Goal: Task Accomplishment & Management: Manage account settings

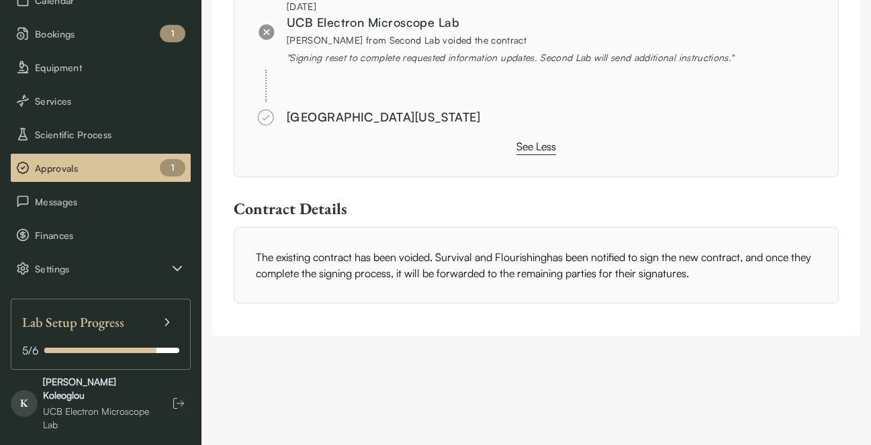
scroll to position [107, 0]
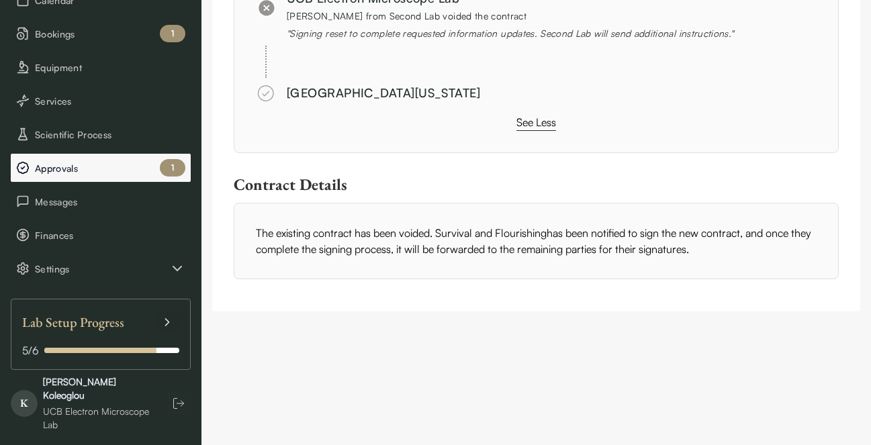
click at [168, 175] on div "1" at bounding box center [173, 167] width 26 height 17
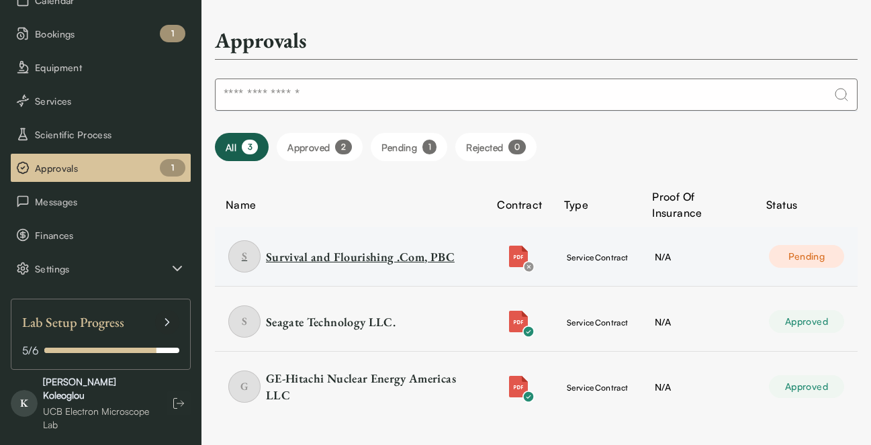
click at [377, 260] on div "Survival and Flourishing .Com, PBC" at bounding box center [360, 257] width 189 height 17
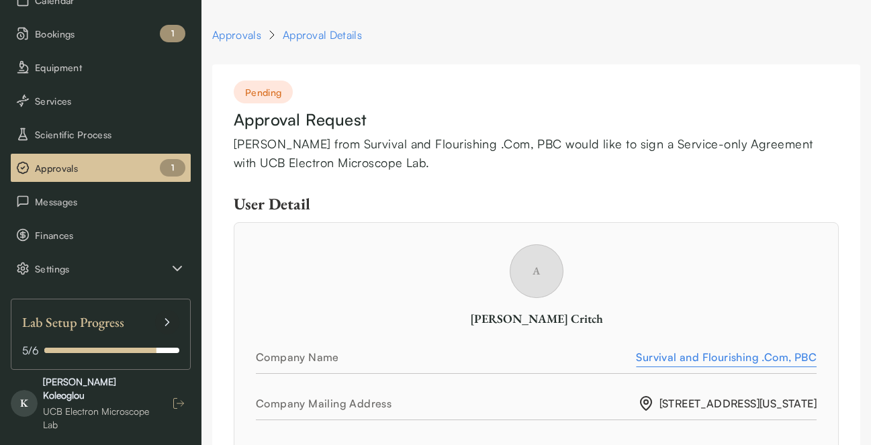
click at [179, 397] on icon "button" at bounding box center [178, 403] width 13 height 13
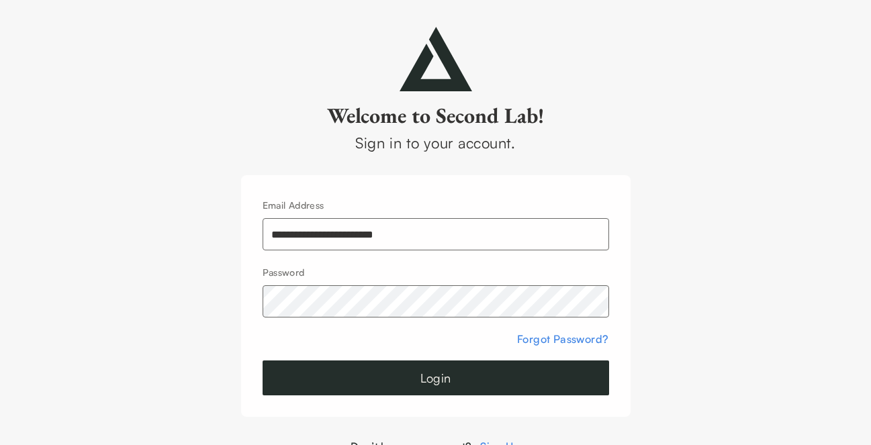
click at [398, 253] on form "**********" at bounding box center [436, 296] width 347 height 199
click at [413, 232] on input "**********" at bounding box center [436, 234] width 347 height 32
type input "**********"
click at [696, 225] on div "**********" at bounding box center [435, 241] width 871 height 428
click at [381, 390] on button "Login" at bounding box center [436, 378] width 347 height 35
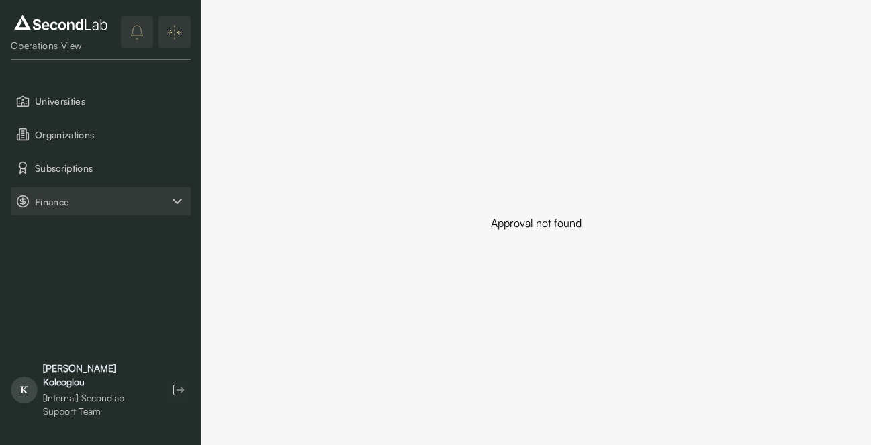
click at [71, 191] on button "Finance" at bounding box center [101, 201] width 180 height 28
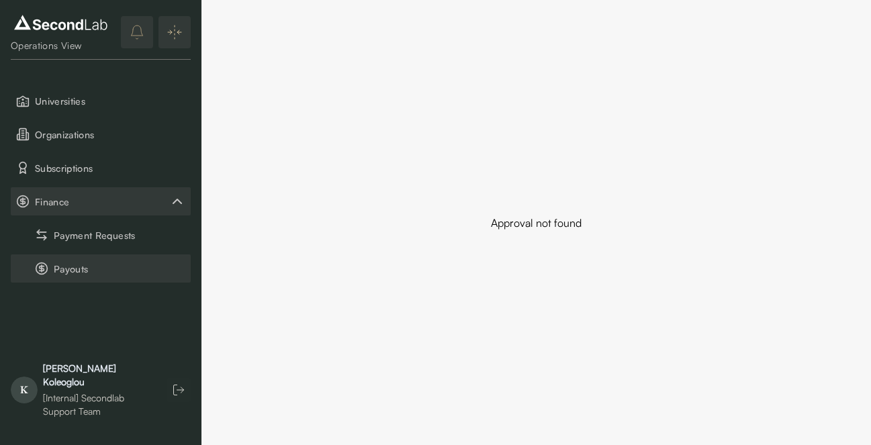
click at [73, 266] on button "Payouts" at bounding box center [101, 269] width 180 height 28
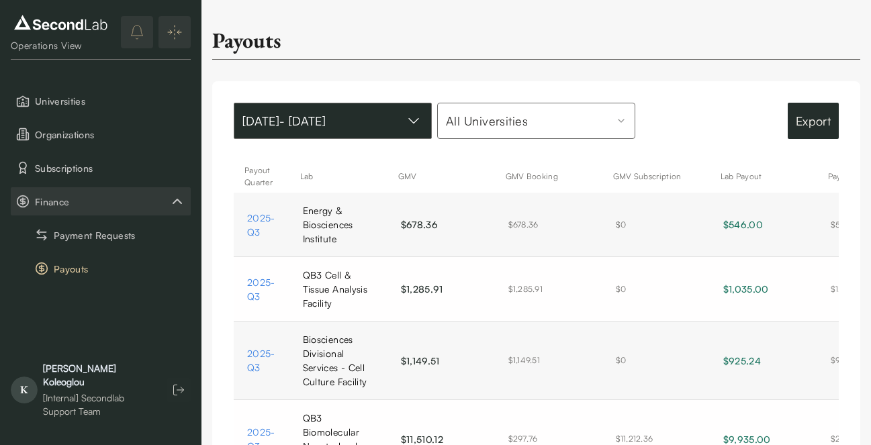
click at [349, 139] on button "Jan 01, 2024 - Aug 21, 2025" at bounding box center [333, 121] width 198 height 36
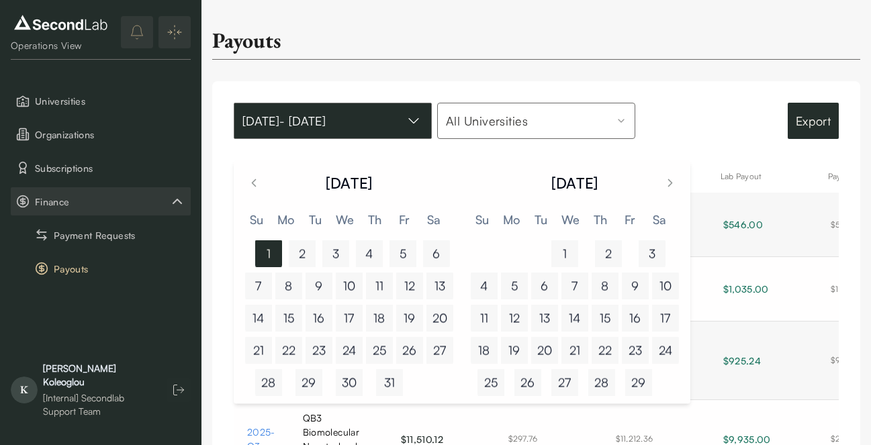
click at [349, 139] on button "Jan 01, 2024 - Aug 21, 2025" at bounding box center [333, 121] width 198 height 36
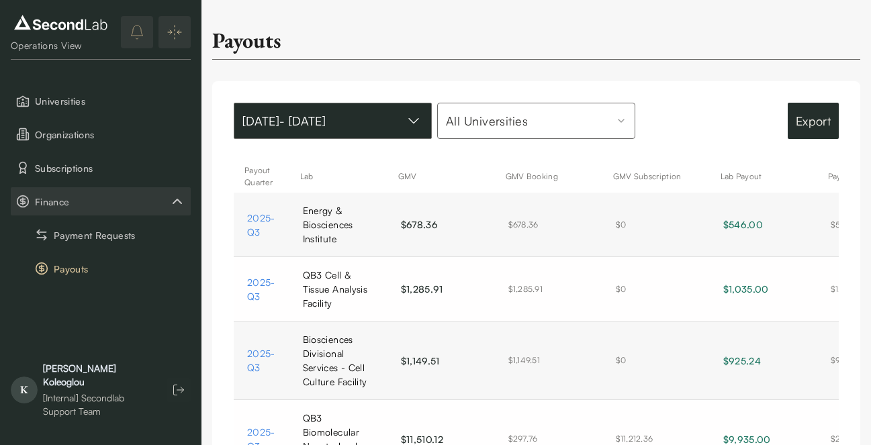
click at [349, 139] on button "Jan 01, 2024 - Aug 21, 2025" at bounding box center [333, 121] width 198 height 36
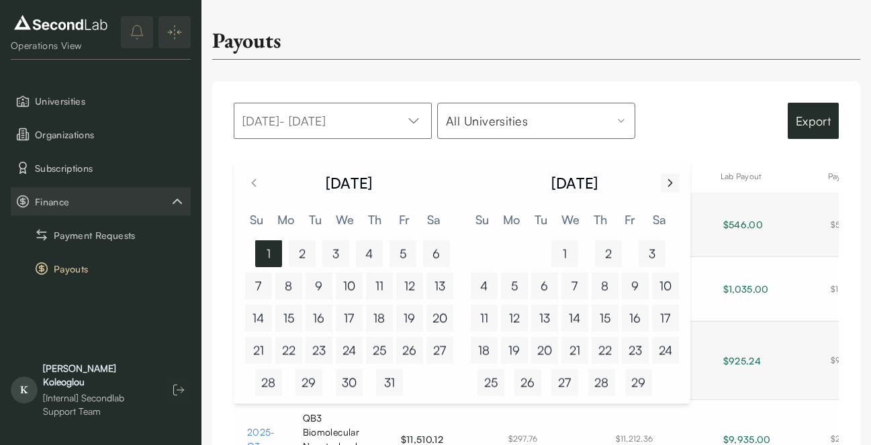
click at [667, 181] on icon "Go to next month" at bounding box center [670, 183] width 13 height 16
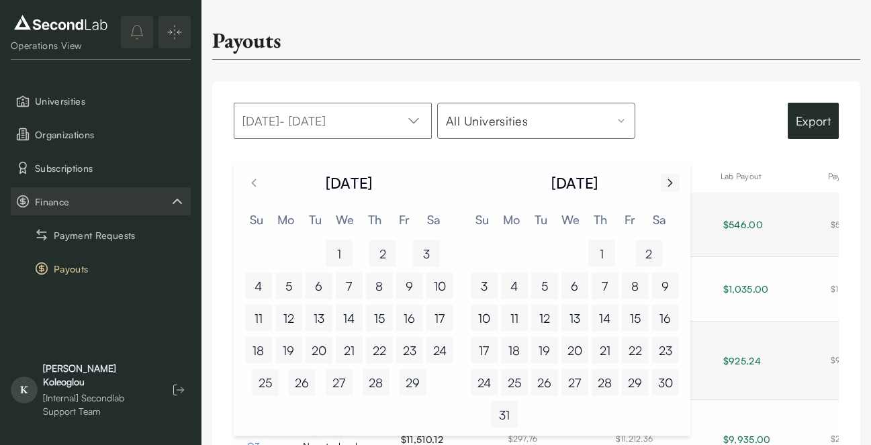
click at [667, 181] on icon "Go to next month" at bounding box center [670, 183] width 13 height 16
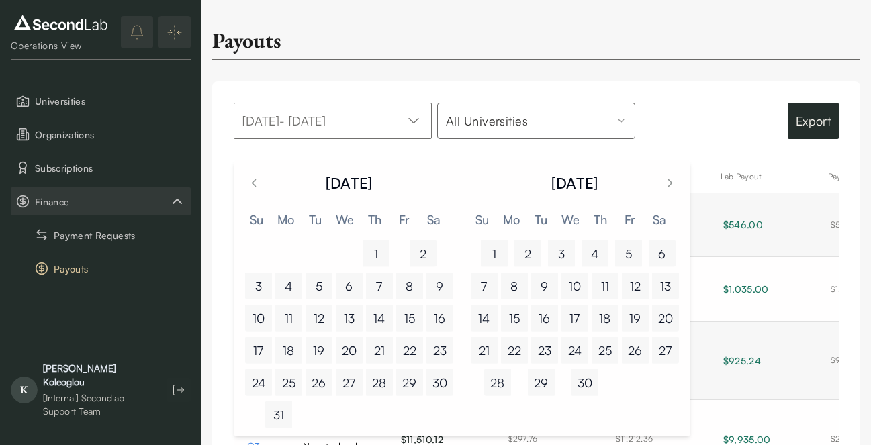
click at [484, 246] on button "1" at bounding box center [494, 253] width 27 height 27
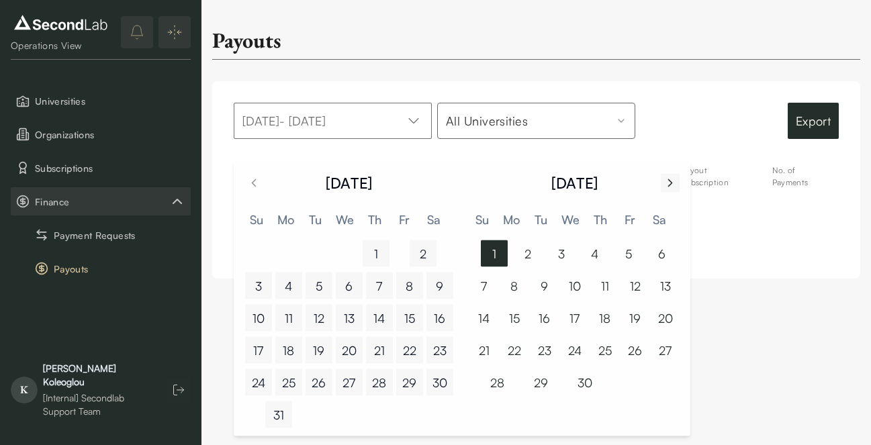
click at [662, 183] on button "Go to next month" at bounding box center [670, 182] width 19 height 19
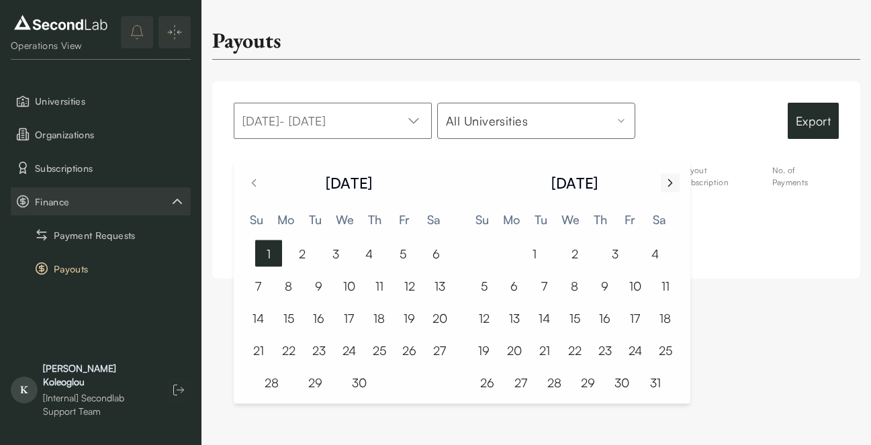
click at [671, 182] on icon "Go to next month" at bounding box center [670, 182] width 3 height 7
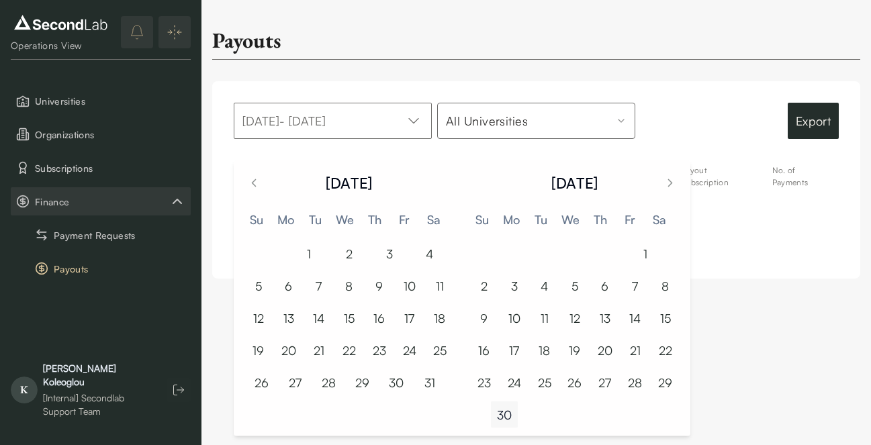
click at [502, 409] on button "30" at bounding box center [504, 415] width 27 height 27
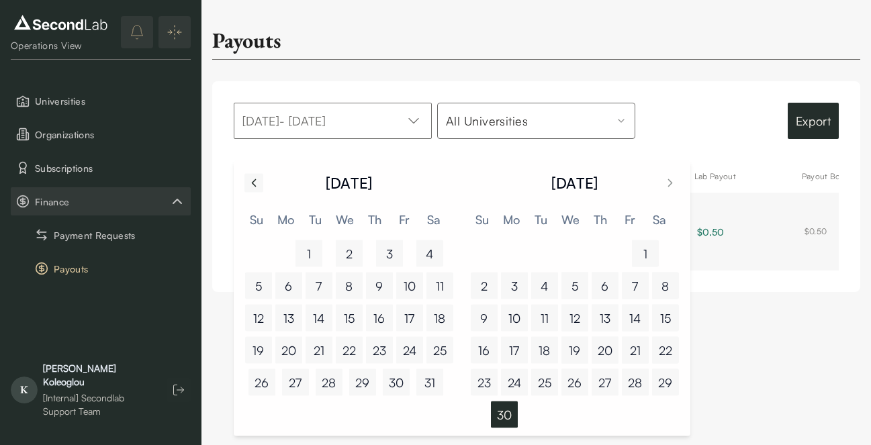
click at [247, 182] on icon "Go to previous month" at bounding box center [253, 182] width 13 height 13
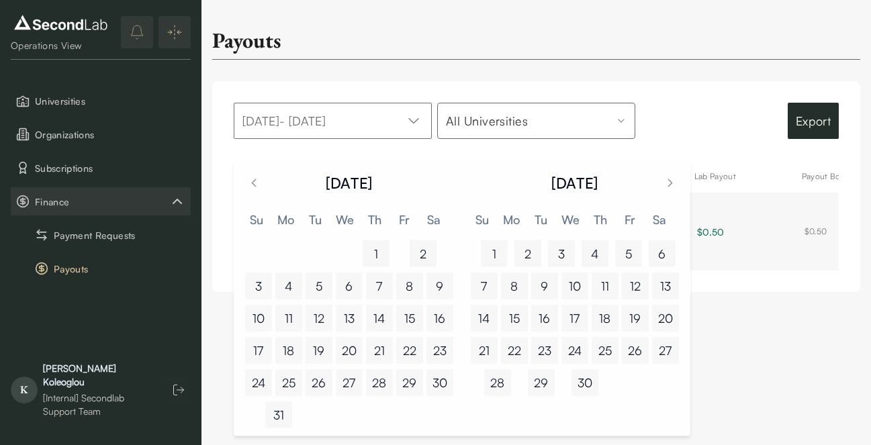
click at [498, 254] on button "1" at bounding box center [494, 253] width 27 height 27
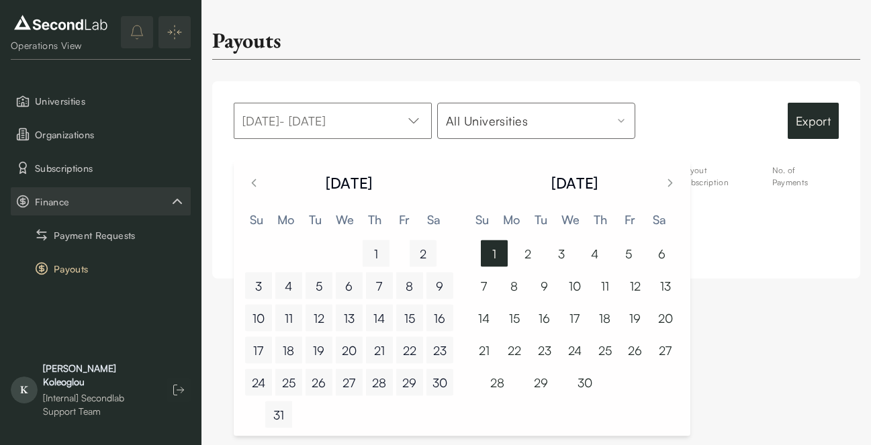
click at [498, 254] on button "1" at bounding box center [494, 253] width 27 height 27
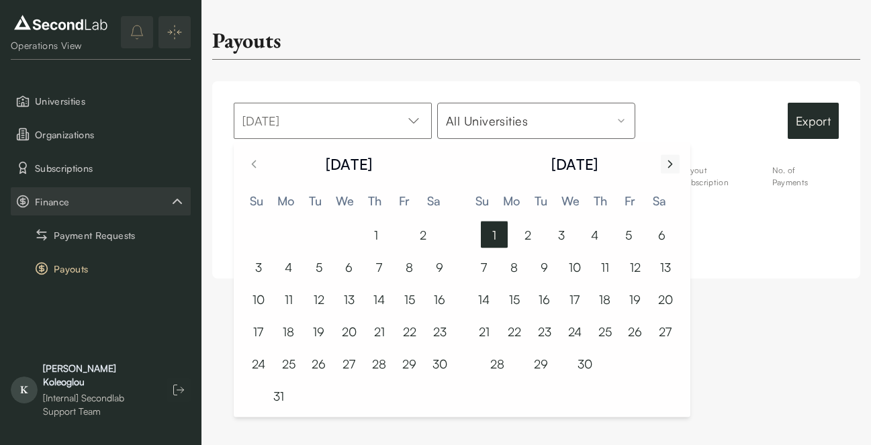
click at [670, 169] on icon "Go to next month" at bounding box center [670, 164] width 13 height 16
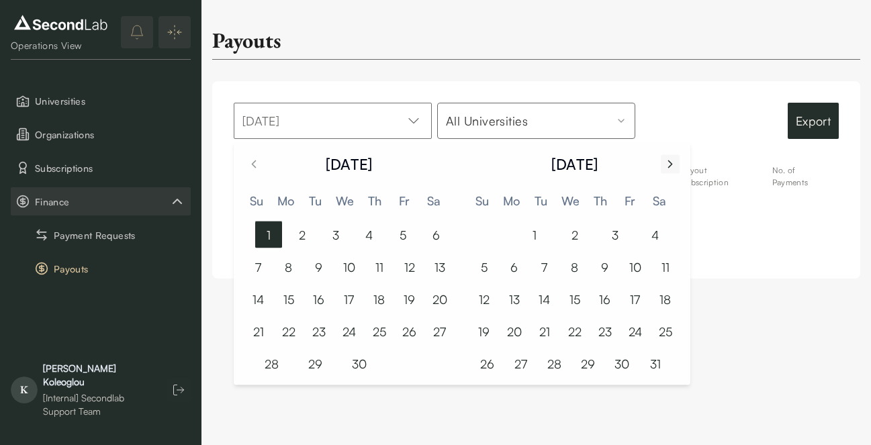
click at [670, 169] on icon "Go to next month" at bounding box center [670, 164] width 13 height 16
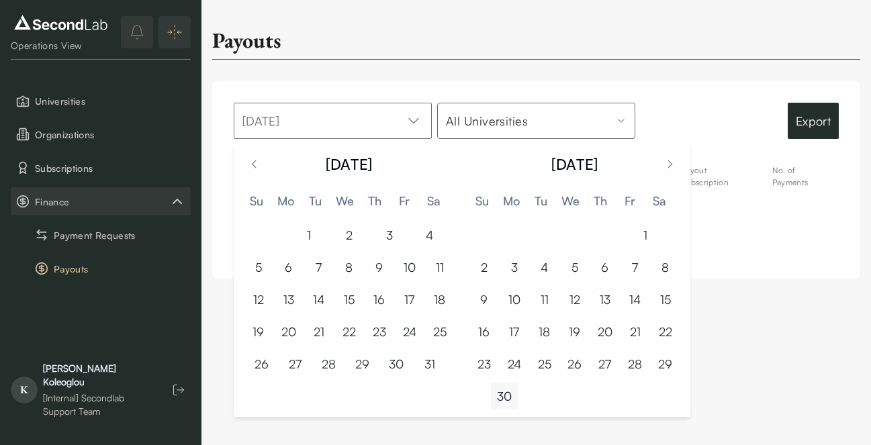
click at [508, 390] on button "30" at bounding box center [504, 396] width 27 height 27
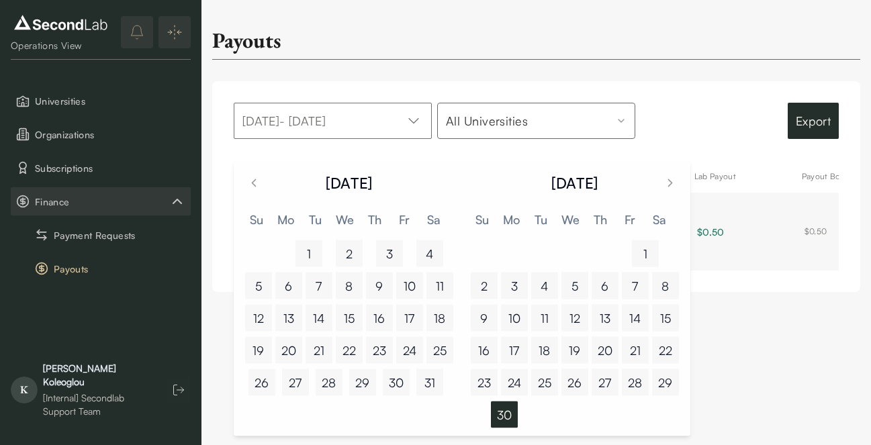
click at [715, 117] on div "Export" at bounding box center [740, 121] width 198 height 36
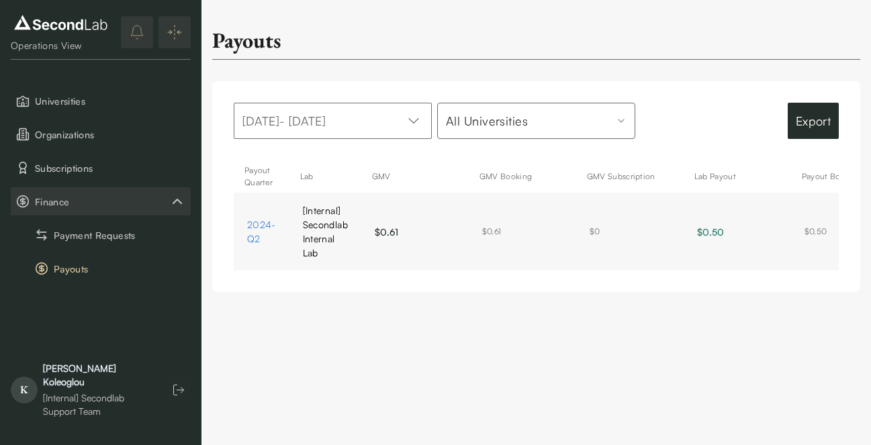
click at [521, 132] on html "SKIP TO CONTENT Lab Director View Universities Organizations Subscriptions Fina…" at bounding box center [435, 151] width 871 height 303
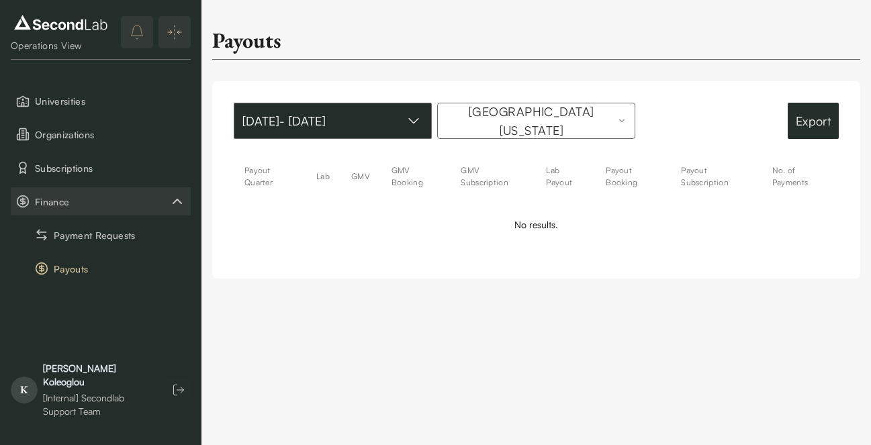
click at [399, 136] on button "Apr 01, 2024 - Jun 30, 2024" at bounding box center [333, 121] width 198 height 36
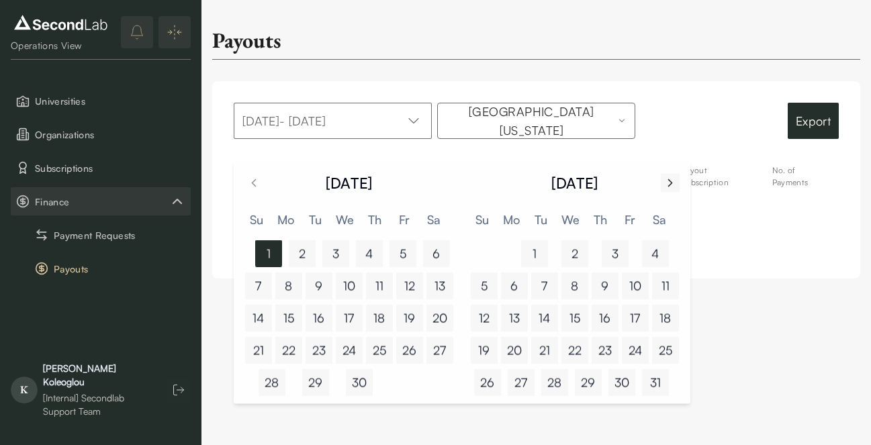
click at [670, 178] on icon "Go to next month" at bounding box center [670, 183] width 13 height 16
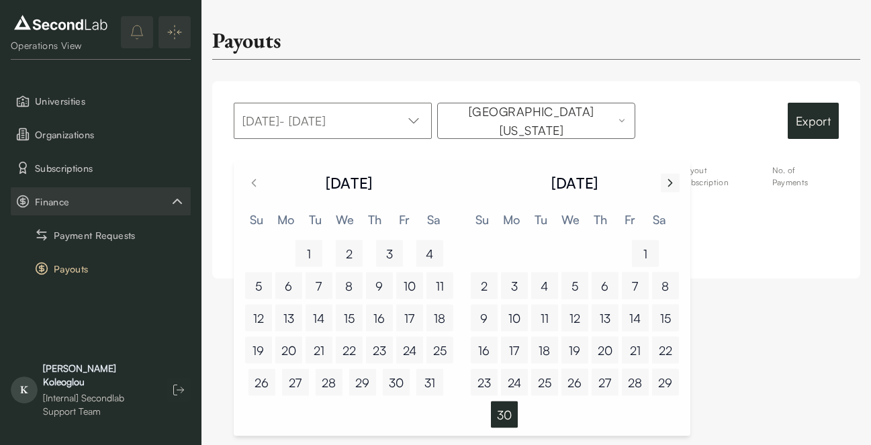
click at [670, 178] on icon "Go to next month" at bounding box center [670, 183] width 13 height 16
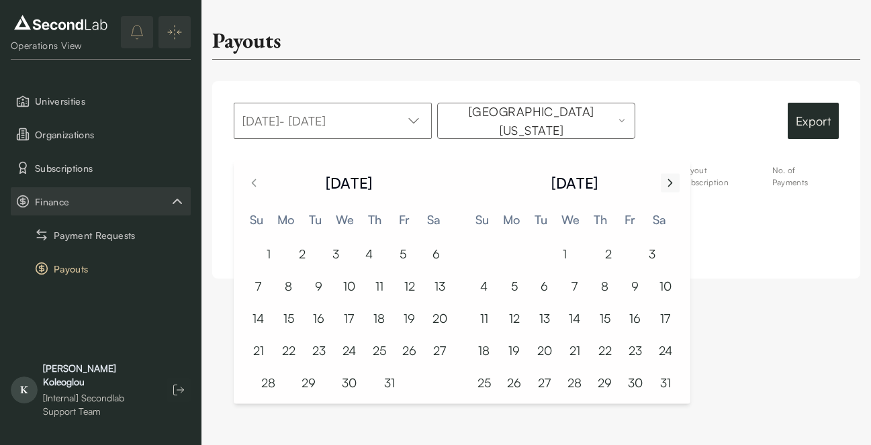
click at [670, 178] on icon "Go to next month" at bounding box center [670, 183] width 13 height 16
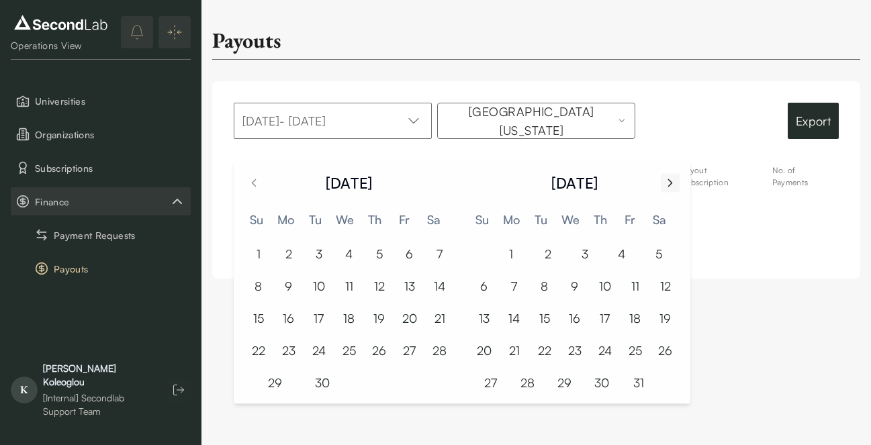
click at [670, 178] on icon "Go to next month" at bounding box center [670, 183] width 13 height 16
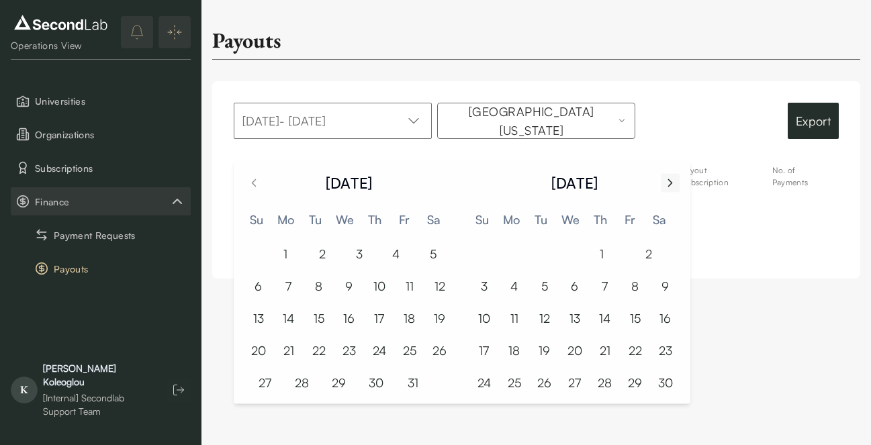
click at [670, 178] on icon "Go to next month" at bounding box center [670, 183] width 13 height 16
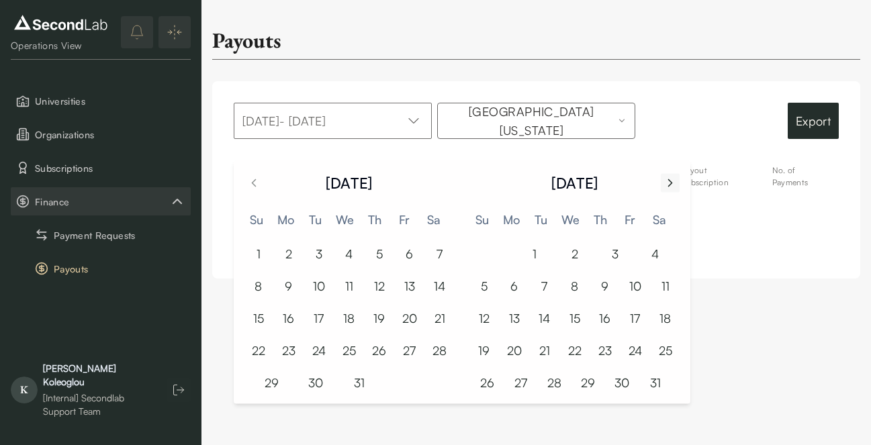
click at [670, 178] on icon "Go to next month" at bounding box center [670, 183] width 13 height 16
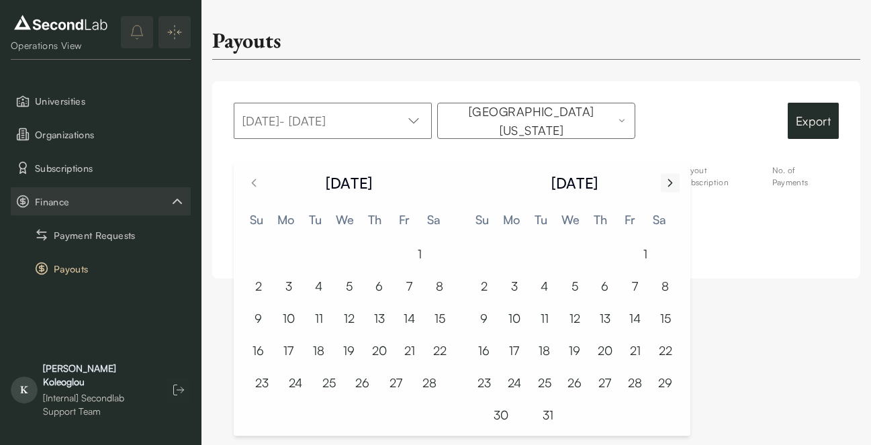
click at [670, 178] on icon "Go to next month" at bounding box center [670, 183] width 13 height 16
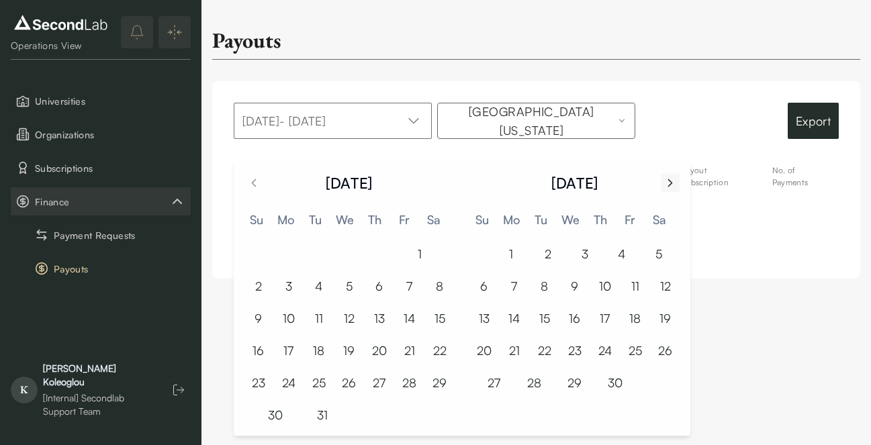
click at [670, 178] on icon "Go to next month" at bounding box center [670, 183] width 13 height 16
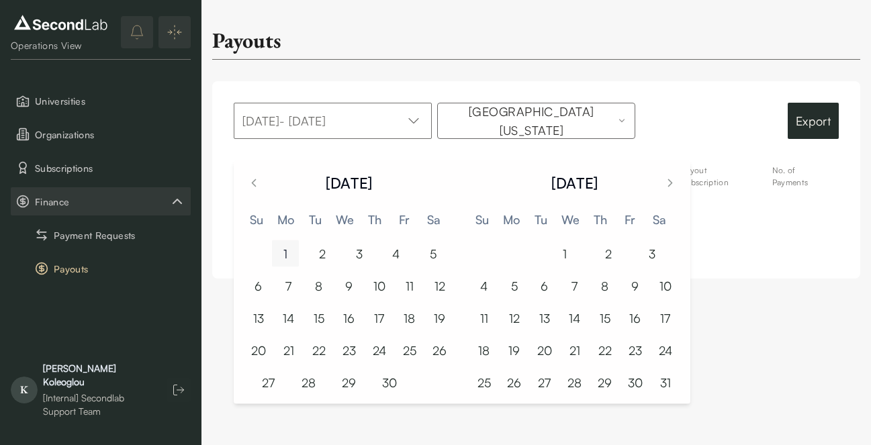
click at [281, 244] on button "1" at bounding box center [285, 253] width 27 height 27
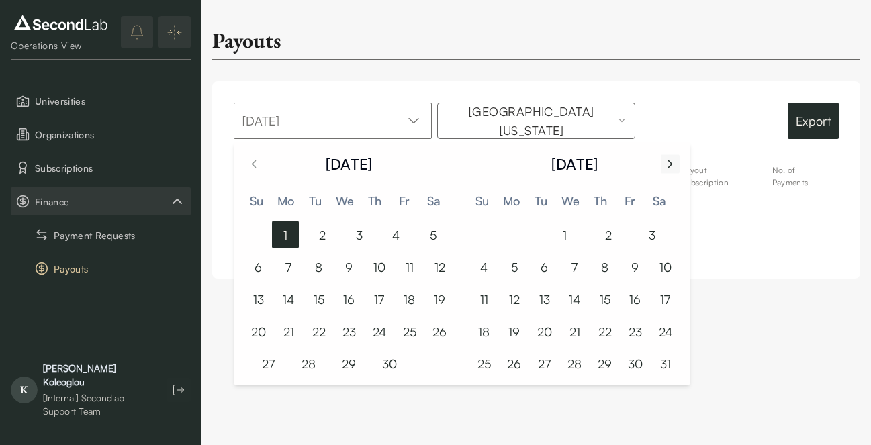
click at [664, 167] on icon "Go to next month" at bounding box center [670, 164] width 13 height 16
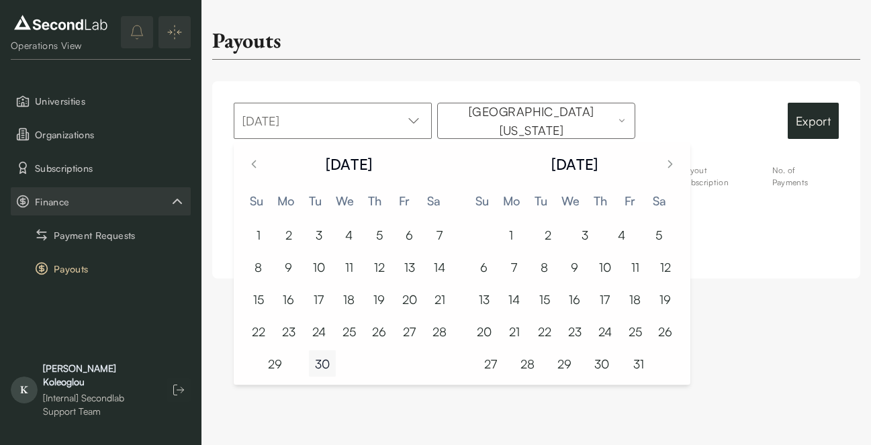
click at [323, 369] on button "30" at bounding box center [322, 364] width 27 height 27
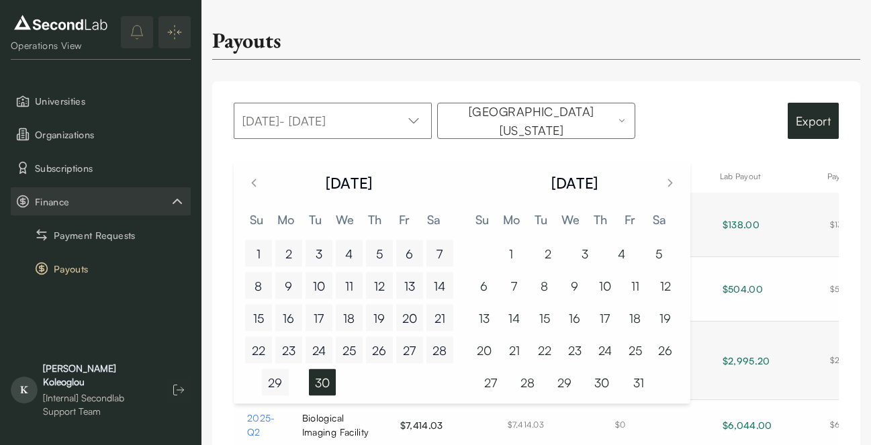
click at [709, 83] on div "Apr 01, 2025 - Jun 30, 2025 University of California, Berkeley Export Payout Qu…" at bounding box center [536, 426] width 648 height 690
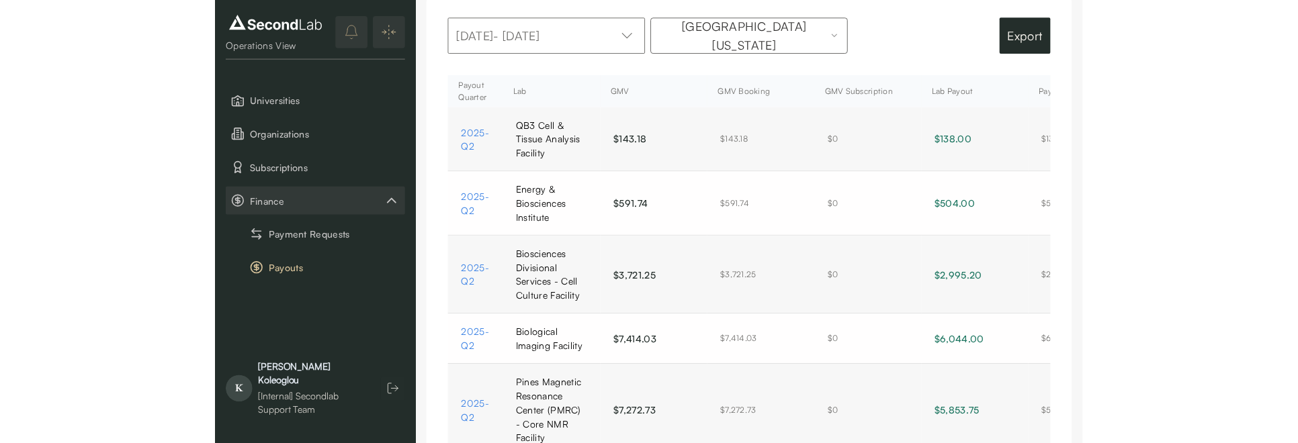
scroll to position [60, 0]
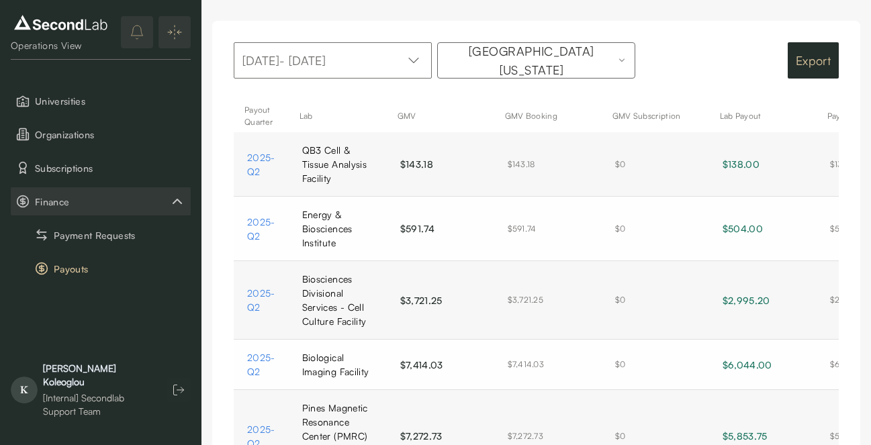
click at [815, 76] on button "Export" at bounding box center [813, 60] width 51 height 36
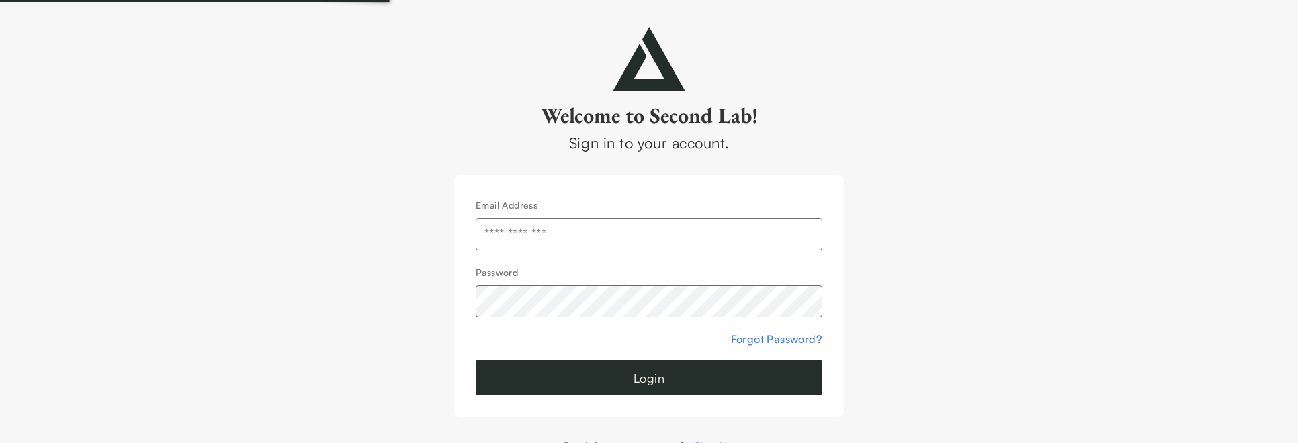
type input "**********"
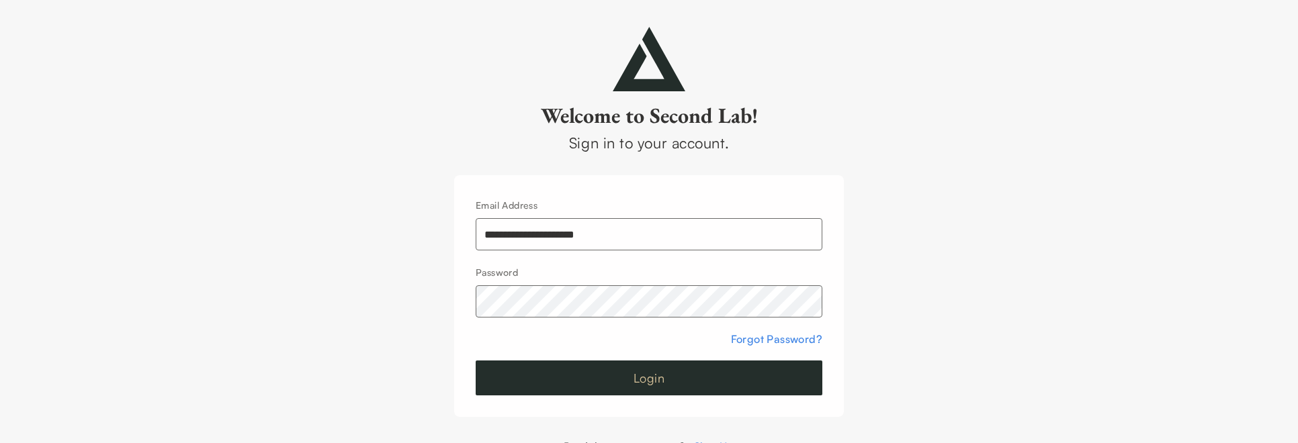
click at [620, 380] on button "Login" at bounding box center [649, 378] width 347 height 35
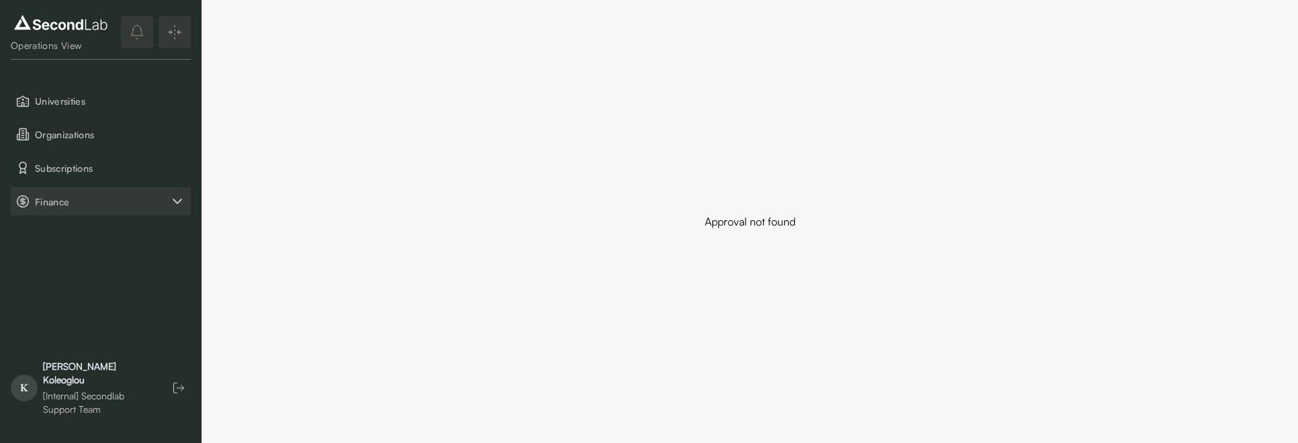
click at [86, 206] on span "Finance" at bounding box center [102, 202] width 134 height 14
click at [87, 257] on button "Payouts" at bounding box center [101, 269] width 180 height 28
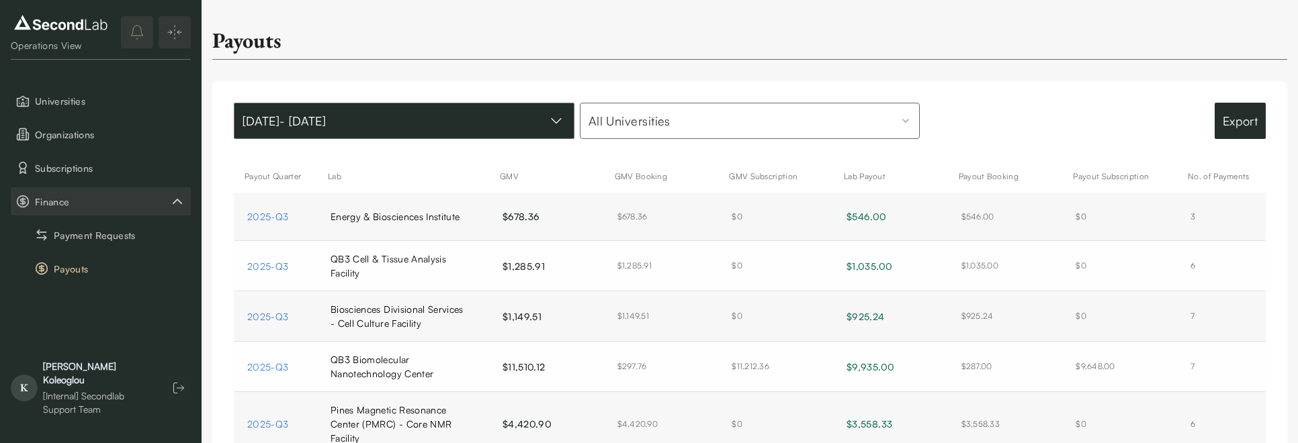
click at [457, 138] on button "Jan 01, 2024 - Aug 21, 2025" at bounding box center [404, 121] width 341 height 36
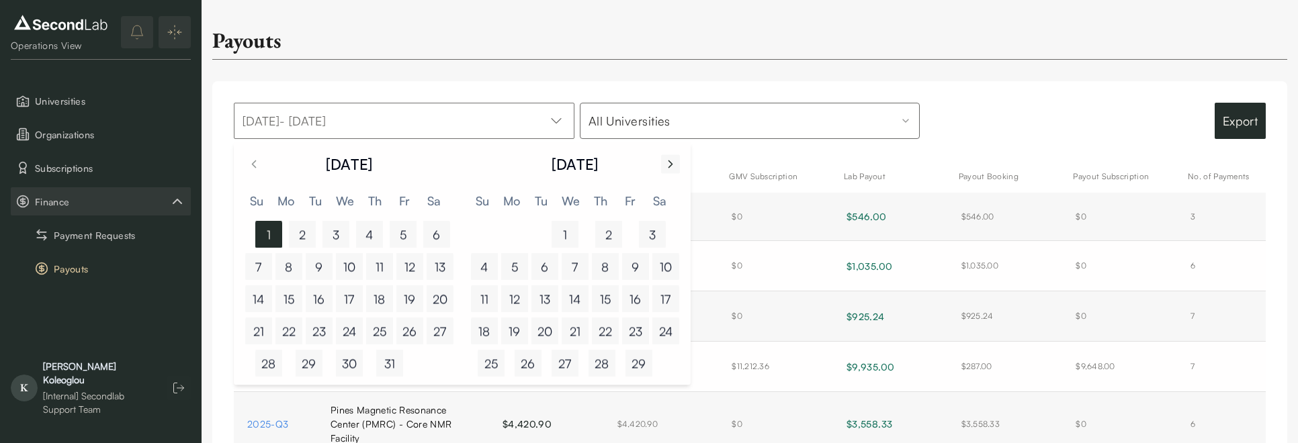
click at [674, 167] on icon "Go to next month" at bounding box center [670, 164] width 13 height 16
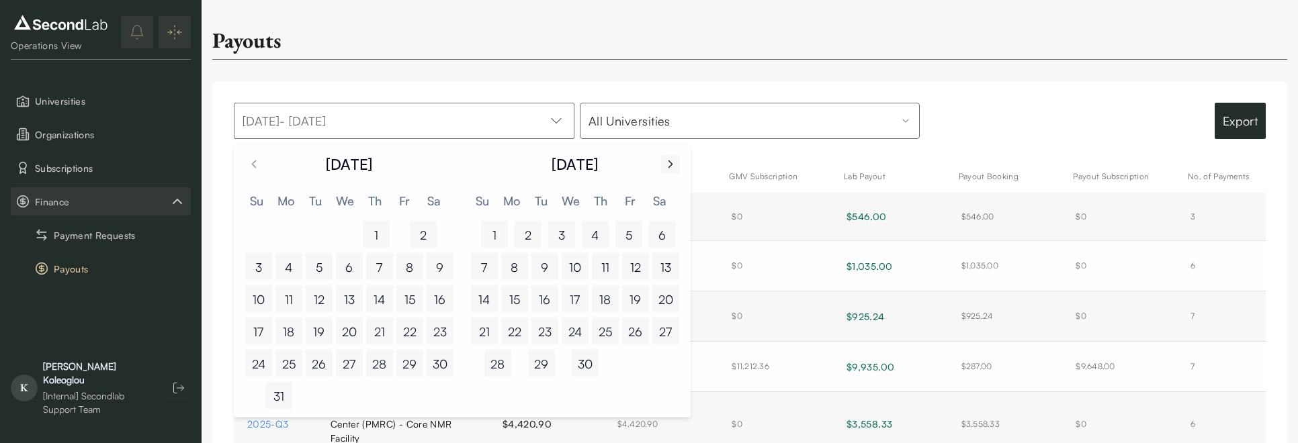
click at [674, 167] on icon "Go to next month" at bounding box center [670, 164] width 13 height 16
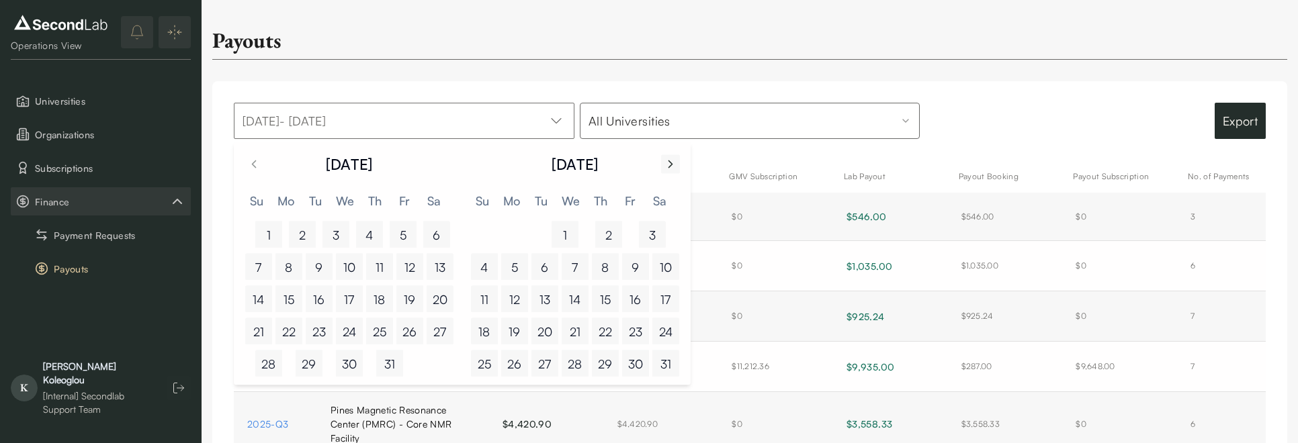
click at [674, 167] on icon "Go to next month" at bounding box center [670, 164] width 13 height 16
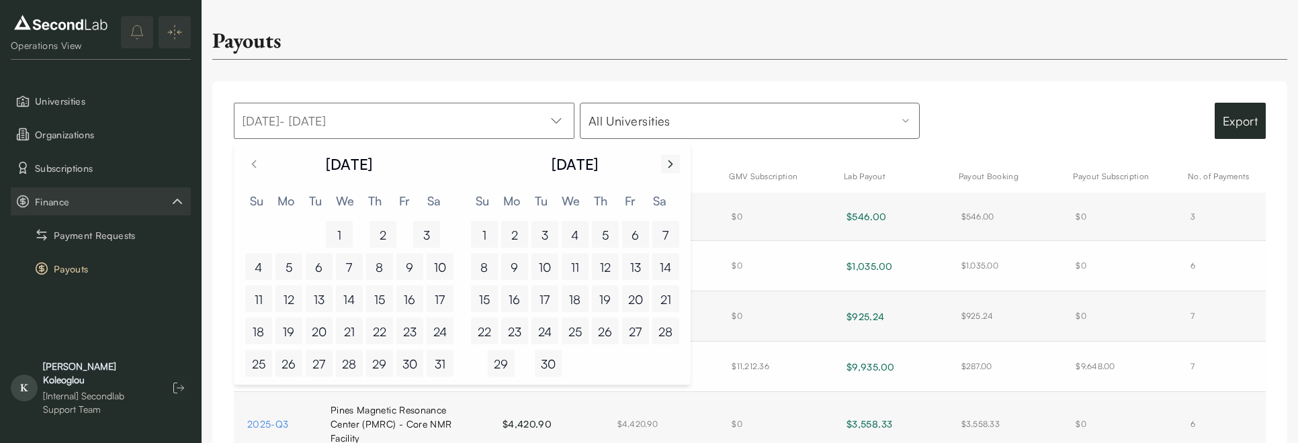
click at [674, 167] on icon "Go to next month" at bounding box center [670, 164] width 13 height 16
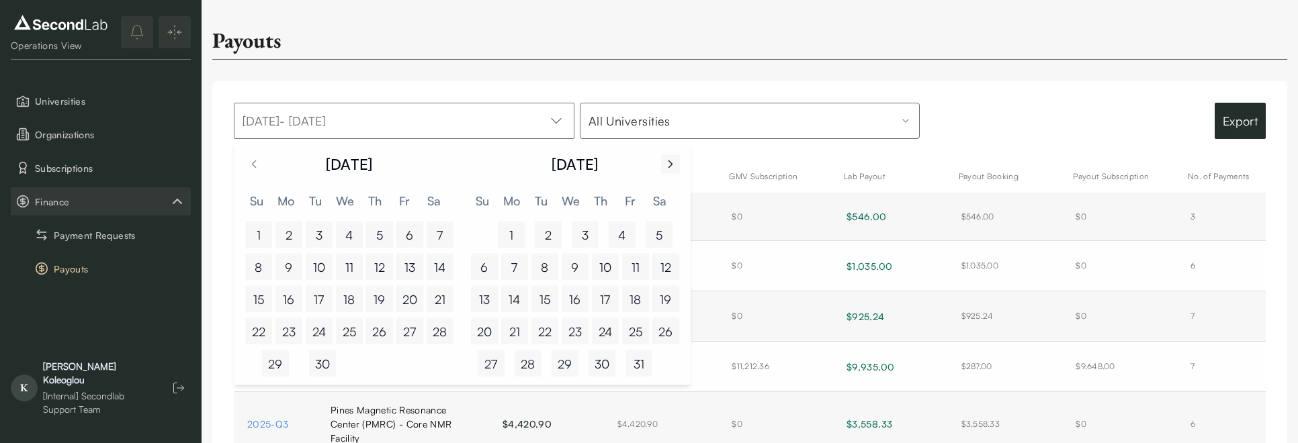
click at [674, 167] on icon "Go to next month" at bounding box center [670, 164] width 13 height 16
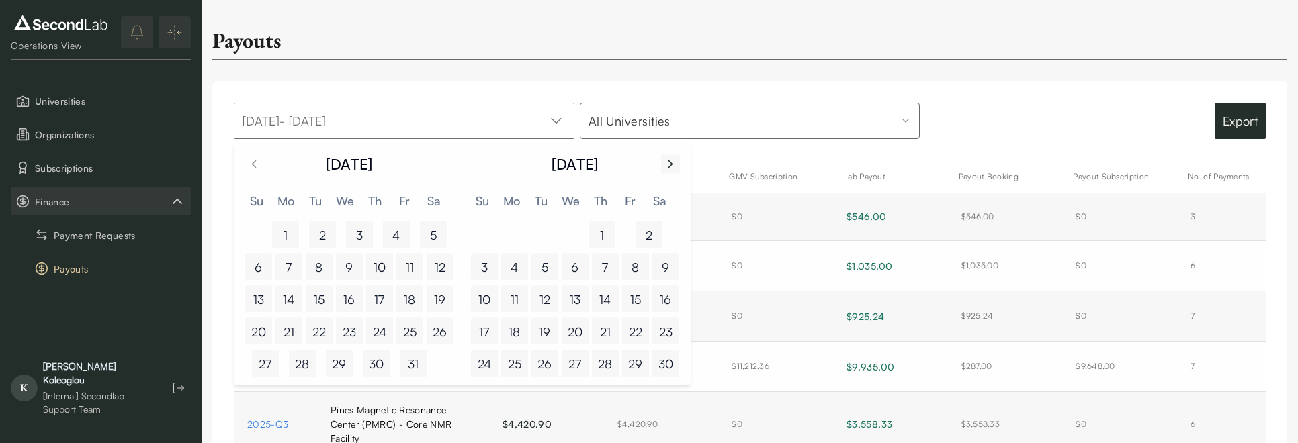
click at [674, 167] on icon "Go to next month" at bounding box center [670, 164] width 13 height 16
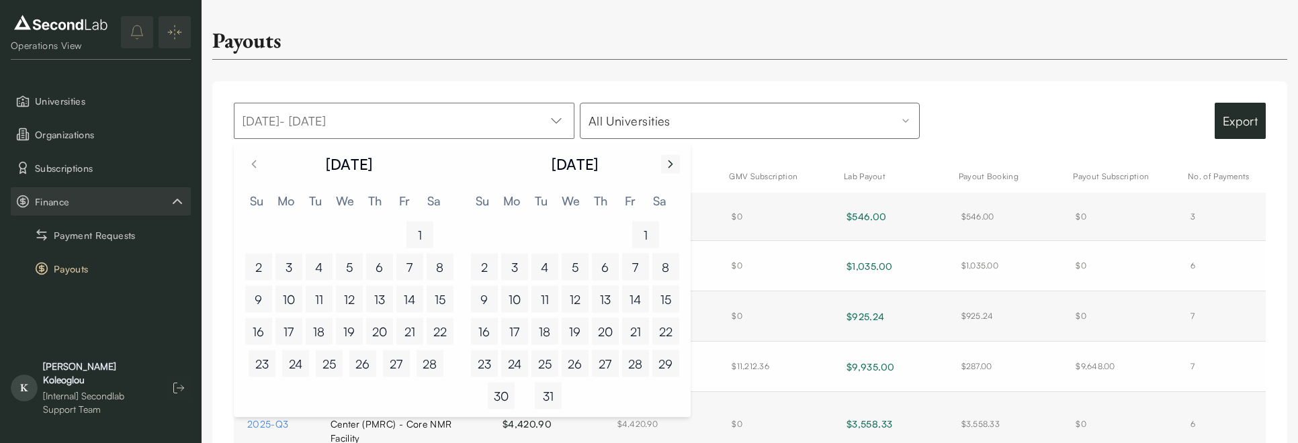
click at [674, 167] on icon "Go to next month" at bounding box center [670, 164] width 13 height 16
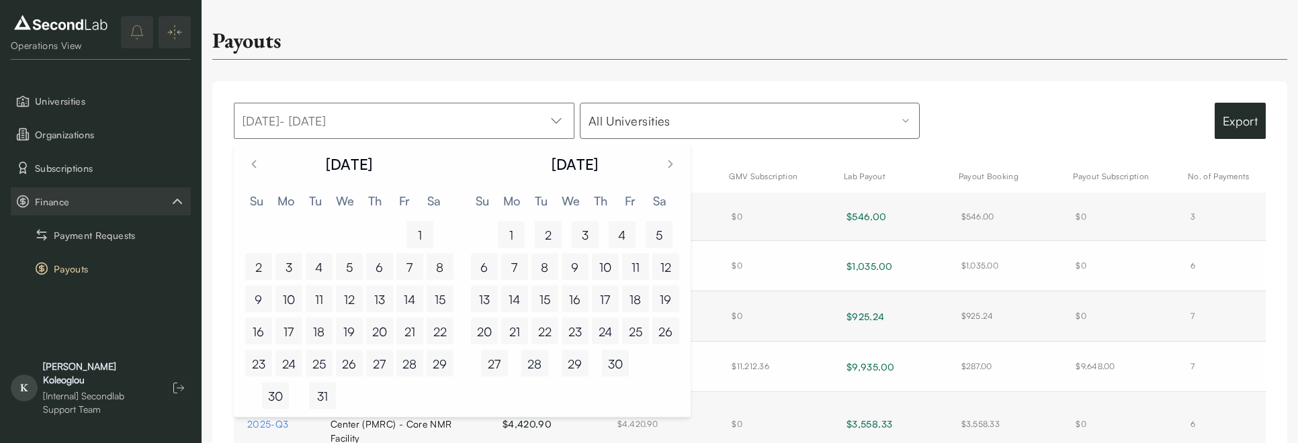
click at [510, 237] on button "1" at bounding box center [511, 235] width 27 height 27
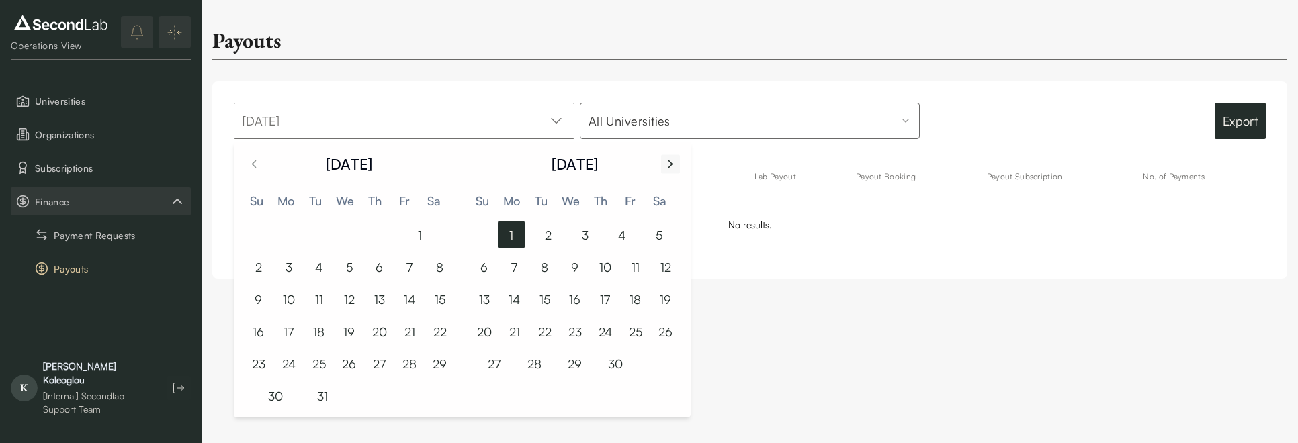
click at [668, 161] on icon "Go to next month" at bounding box center [670, 164] width 13 height 16
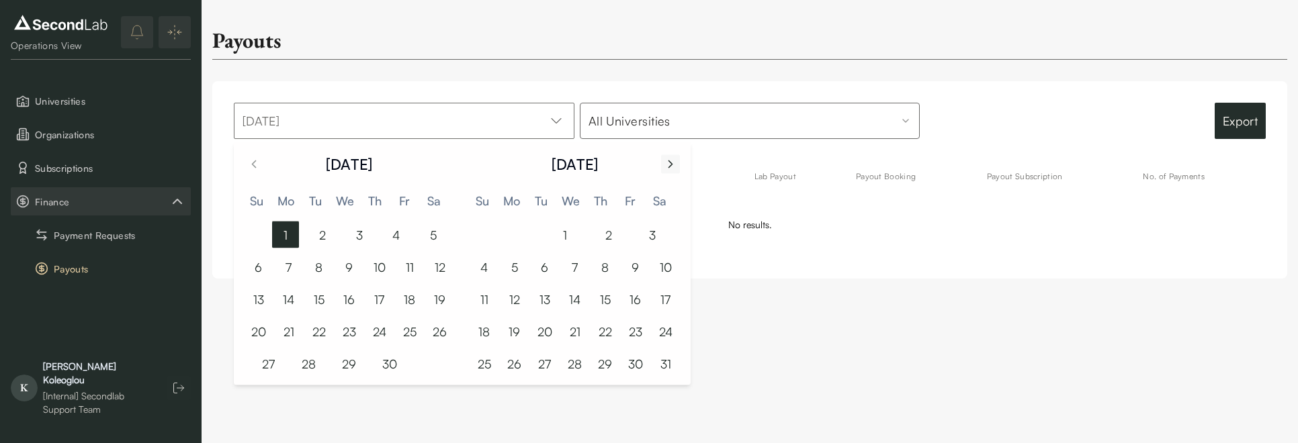
click at [670, 165] on icon "Go to next month" at bounding box center [670, 164] width 13 height 16
click at [556, 365] on button "30" at bounding box center [548, 364] width 27 height 27
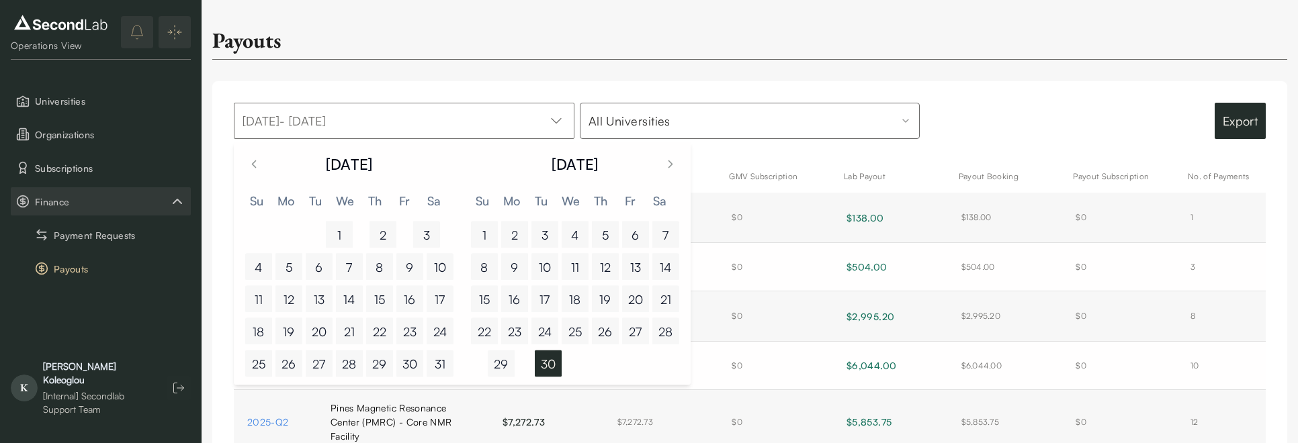
click at [766, 61] on div "Payouts Apr 01, 2025 - Jun 30, 2025 All Universities Export Payout Quarter Lab …" at bounding box center [749, 317] width 1096 height 635
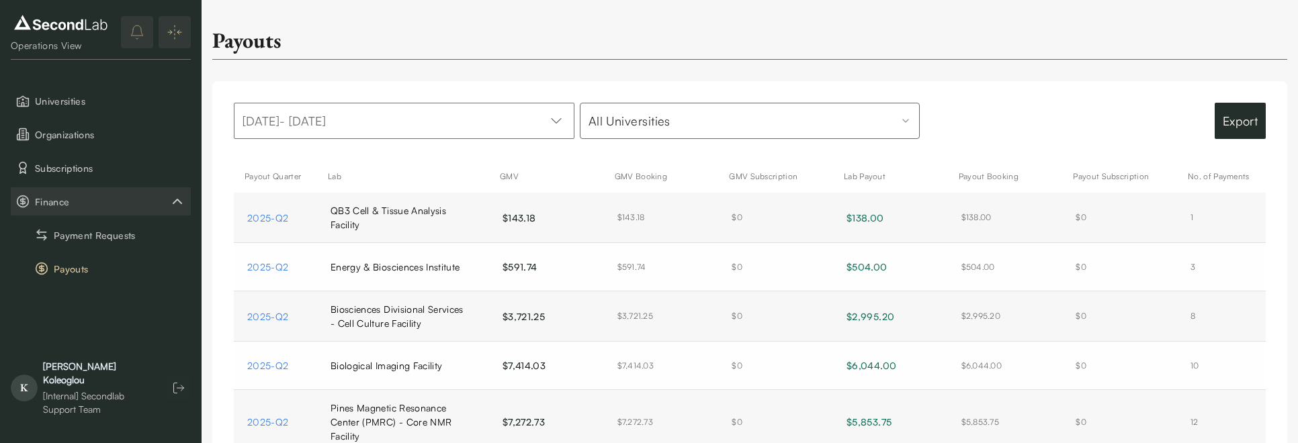
click at [729, 121] on html "SKIP TO CONTENT Lab Director View Universities Organizations Subscriptions Fina…" at bounding box center [649, 317] width 1298 height 635
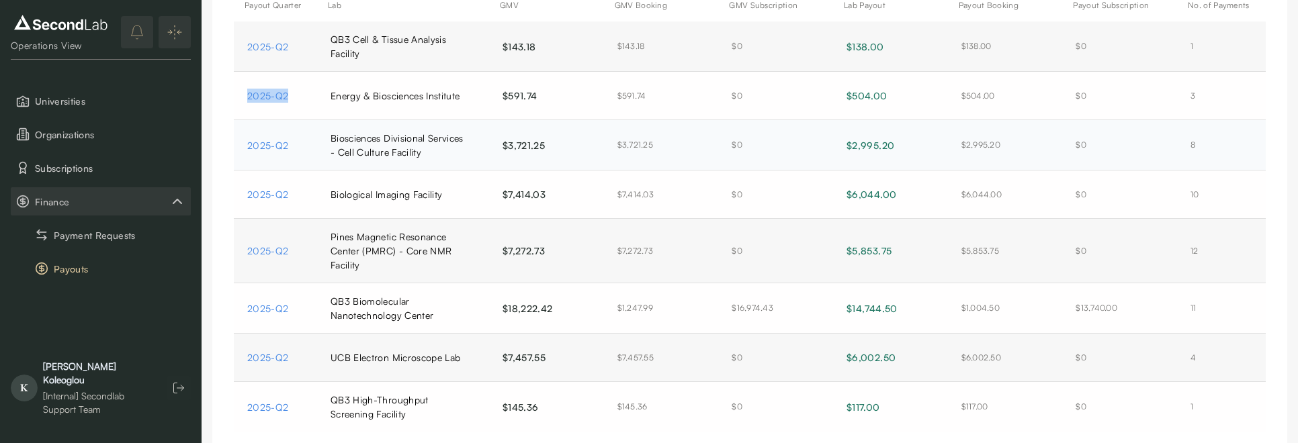
scroll to position [175, 0]
drag, startPoint x: 273, startPoint y: 308, endPoint x: 513, endPoint y: 5, distance: 386.2
click at [0, 0] on div "SKIP TO CONTENT Lab Director View Universities Organizations Subscriptions Fina…" at bounding box center [649, 142] width 1298 height 635
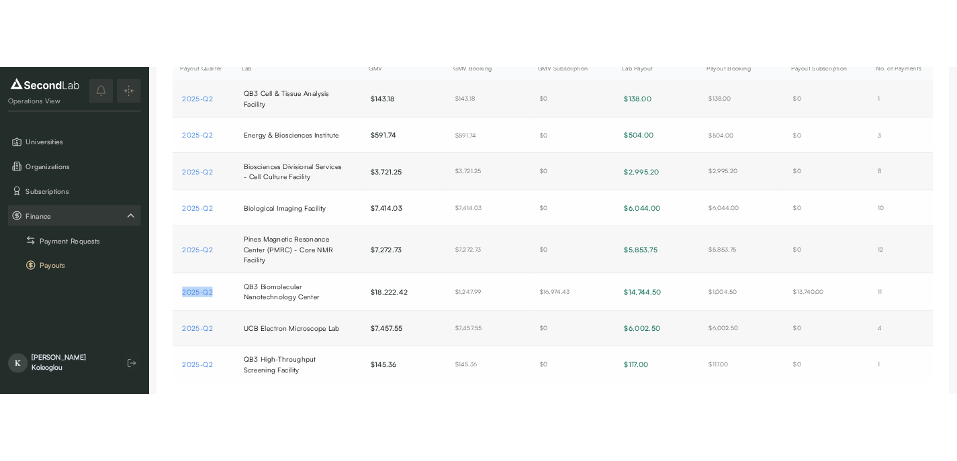
scroll to position [169, 0]
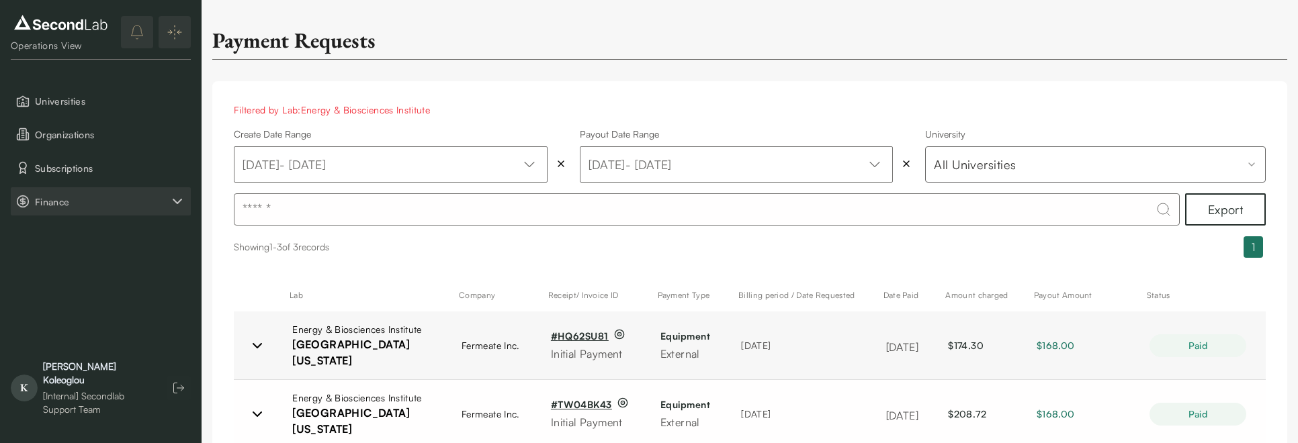
click at [59, 206] on span "Finance" at bounding box center [102, 202] width 134 height 14
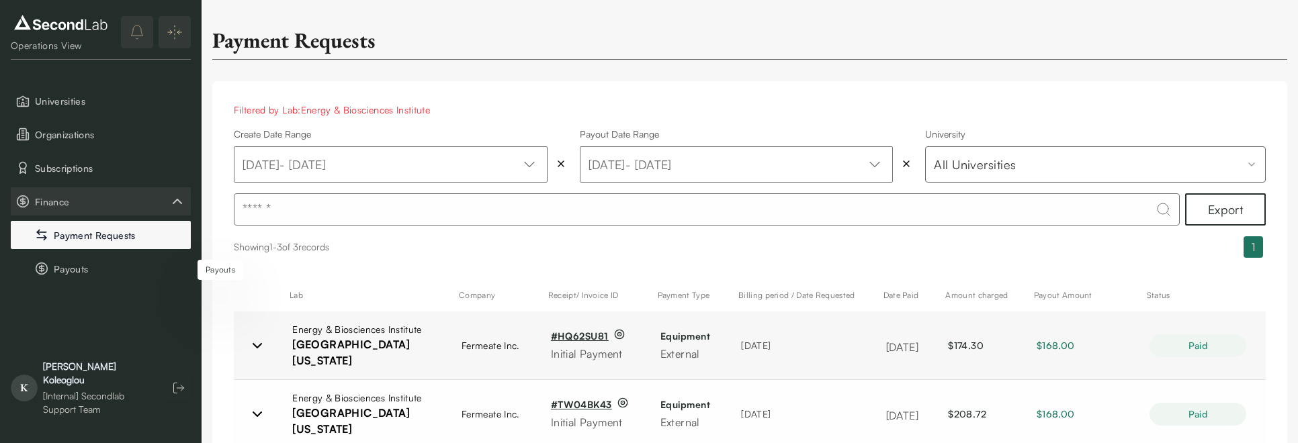
click at [77, 226] on button "Payment Requests" at bounding box center [101, 235] width 180 height 28
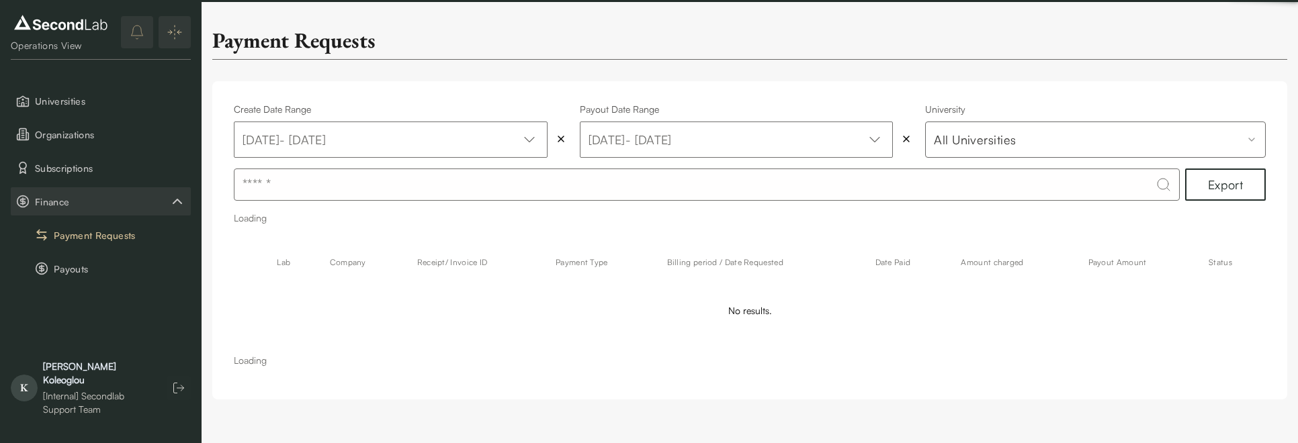
click at [77, 226] on button "Payment Requests" at bounding box center [101, 235] width 180 height 28
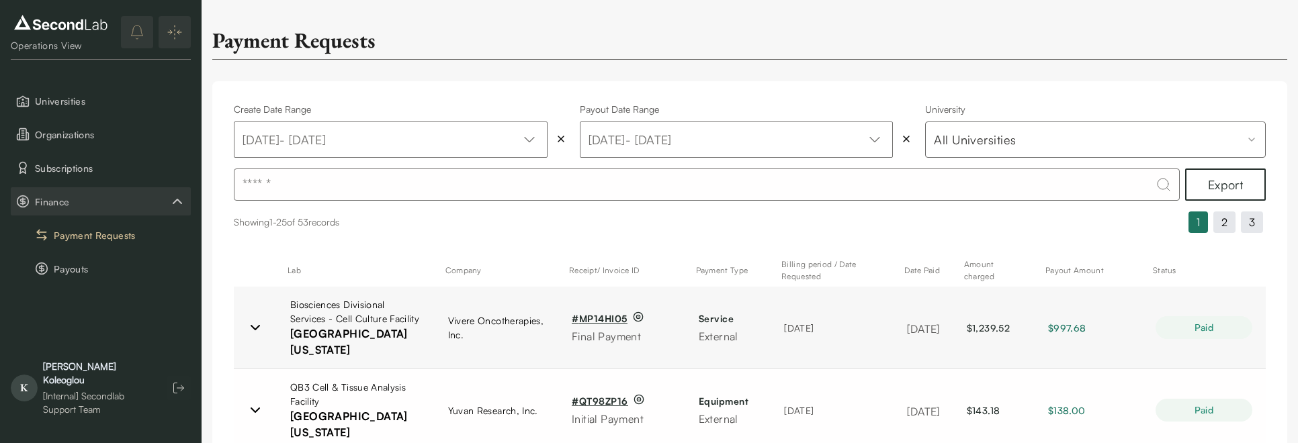
click at [474, 174] on input at bounding box center [707, 185] width 946 height 32
type input "******"
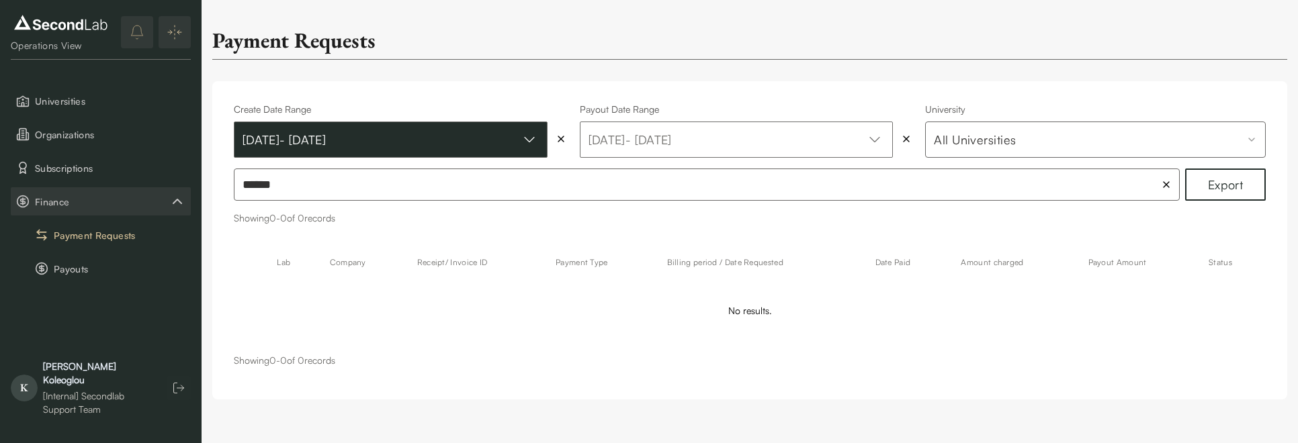
click at [416, 124] on button "Jan 01, 2024 - Dec 31, 2029" at bounding box center [391, 140] width 314 height 36
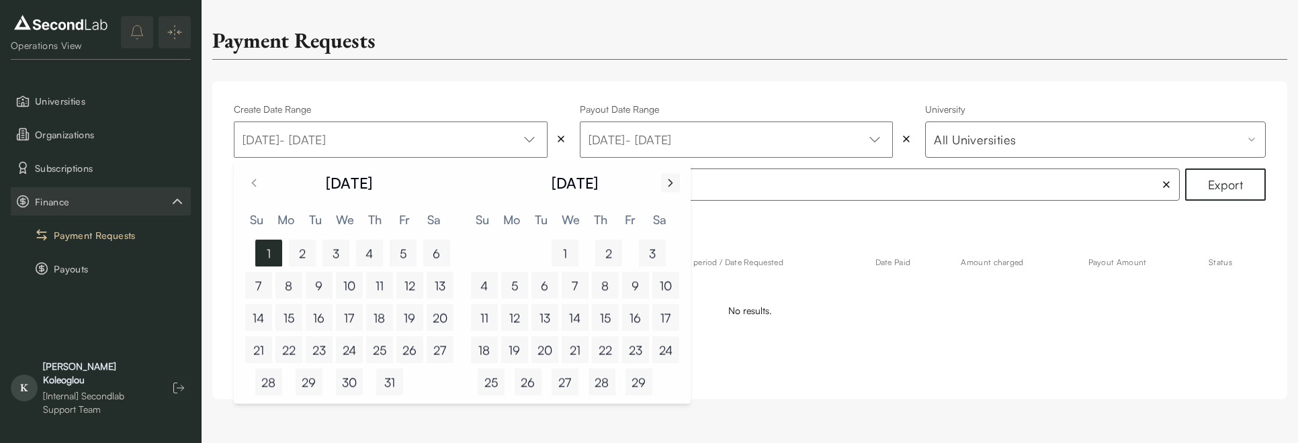
click at [672, 174] on button "Go to next month" at bounding box center [670, 182] width 19 height 19
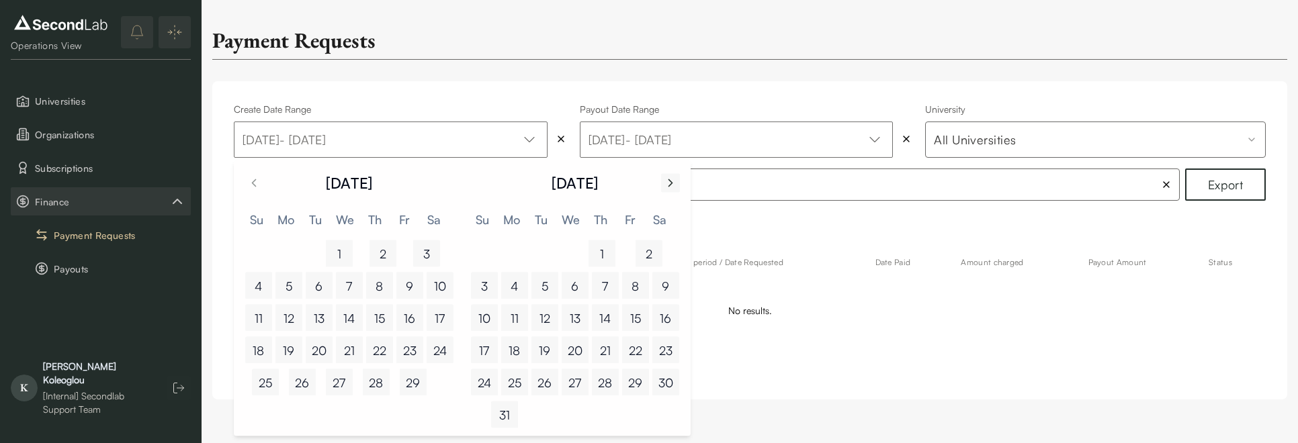
click at [672, 174] on button "Go to next month" at bounding box center [670, 182] width 19 height 19
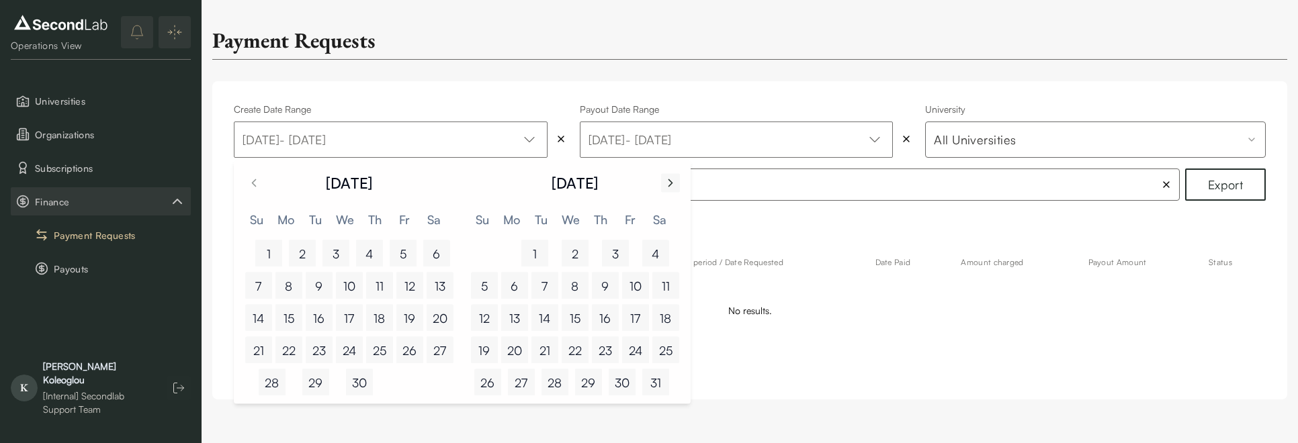
click at [672, 174] on button "Go to next month" at bounding box center [670, 182] width 19 height 19
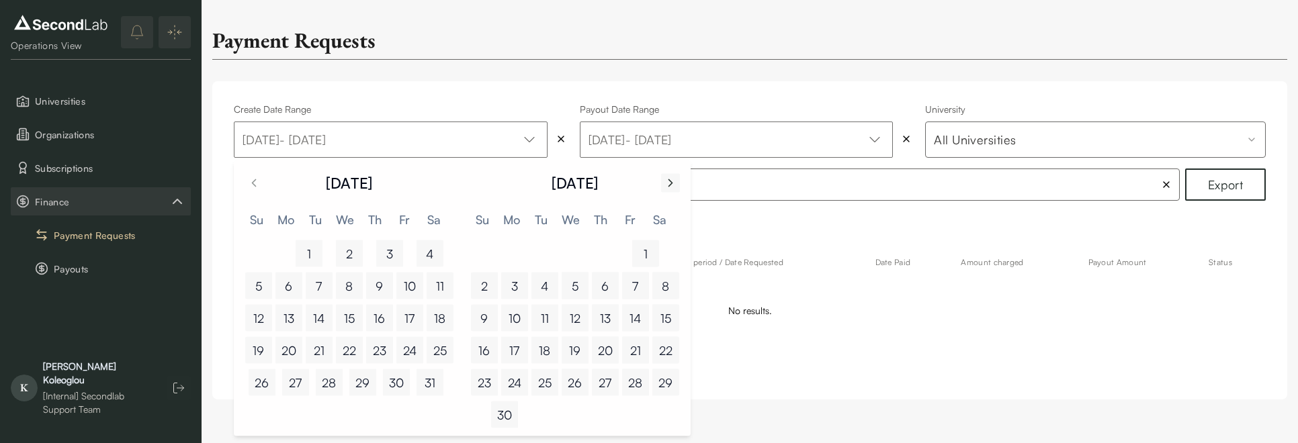
click at [672, 174] on button "Go to next month" at bounding box center [670, 182] width 19 height 19
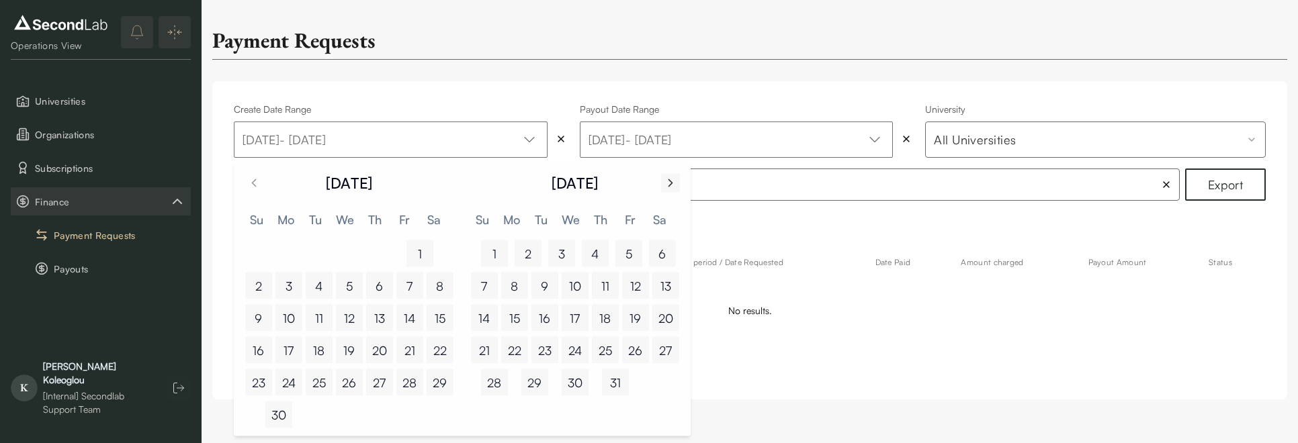
click at [672, 174] on button "Go to next month" at bounding box center [670, 182] width 19 height 19
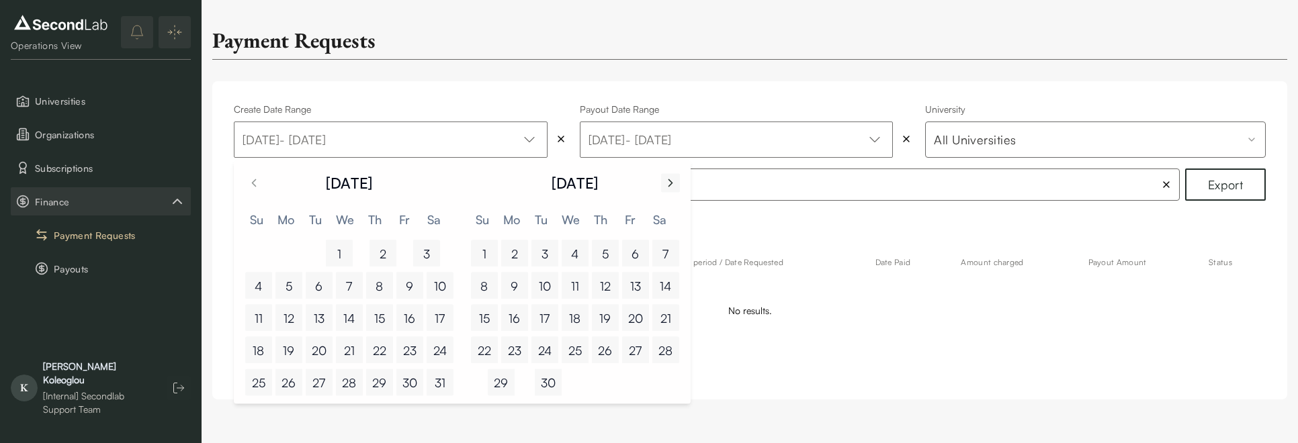
click at [672, 174] on button "Go to next month" at bounding box center [670, 182] width 19 height 19
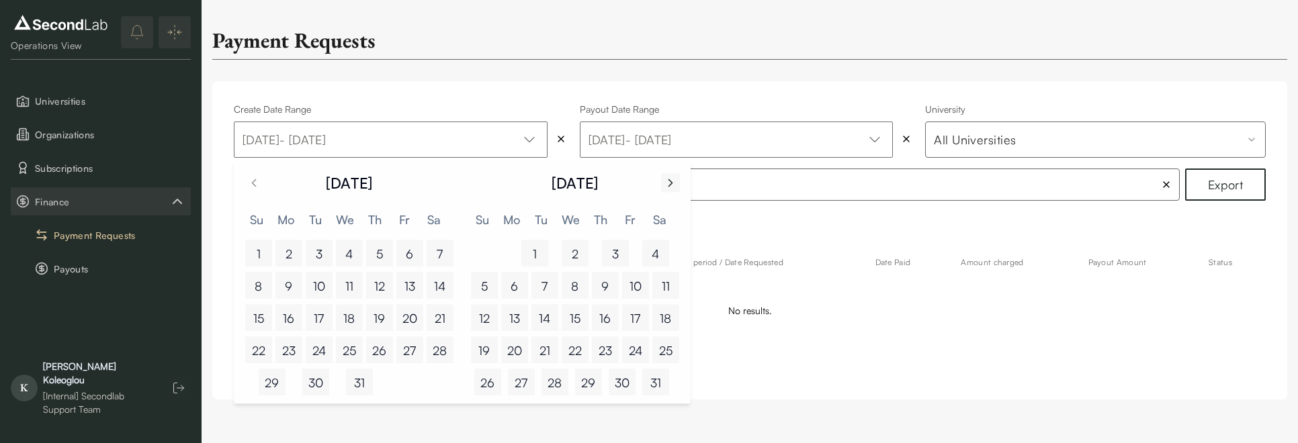
click at [672, 174] on button "Go to next month" at bounding box center [670, 182] width 19 height 19
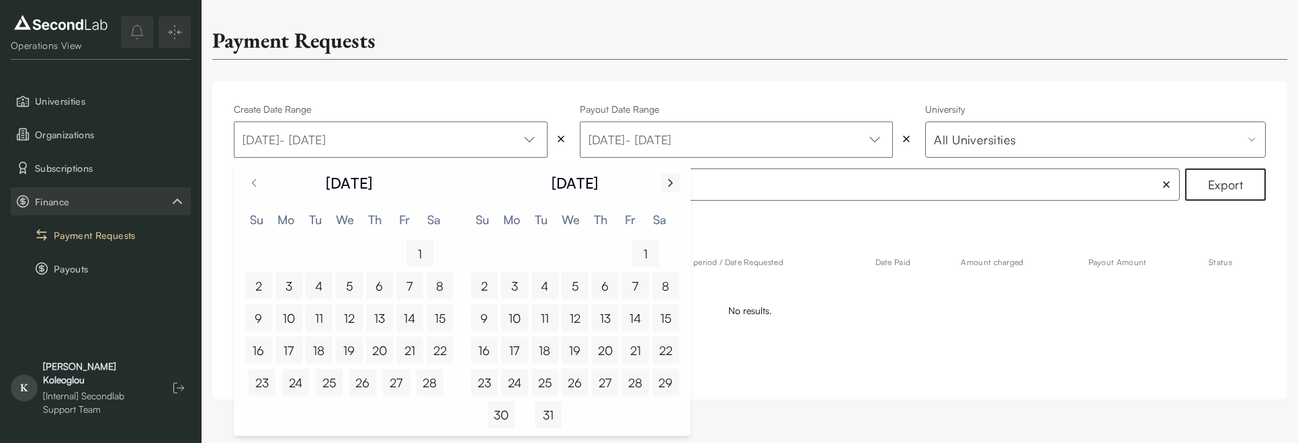
click at [672, 174] on button "Go to next month" at bounding box center [670, 182] width 19 height 19
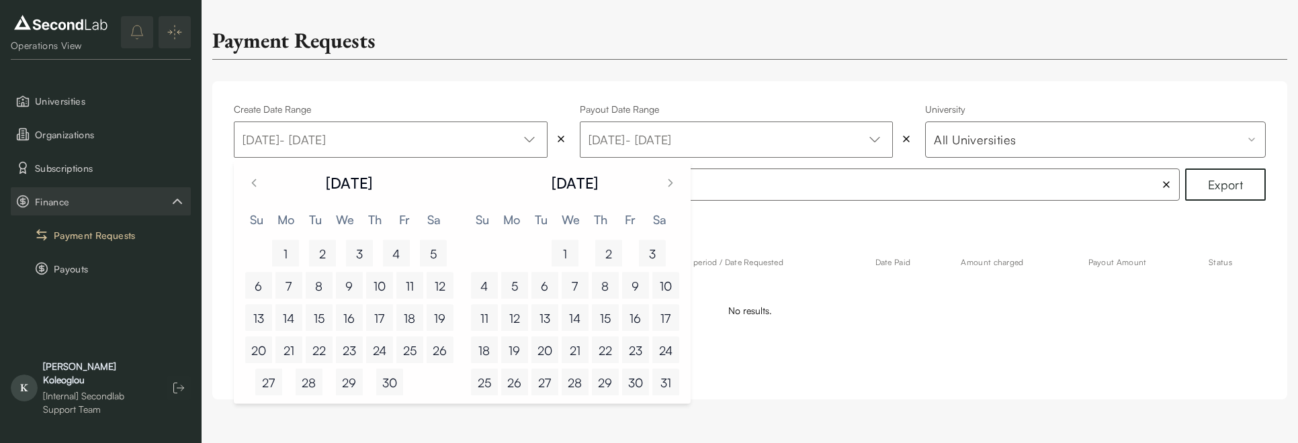
click at [283, 255] on button "1" at bounding box center [285, 253] width 27 height 27
click at [664, 187] on icon "Go to next month" at bounding box center [670, 183] width 13 height 16
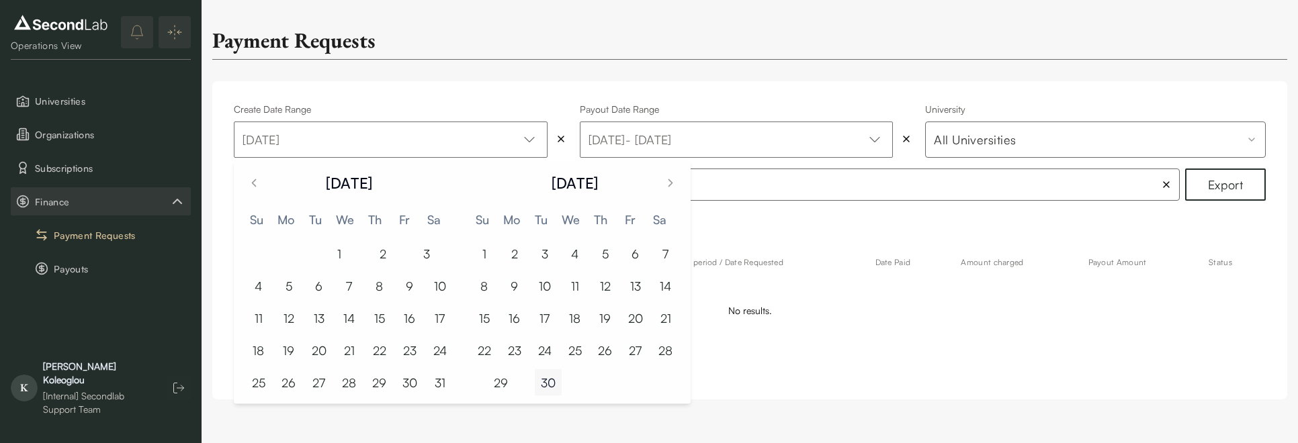
click at [545, 388] on button "30" at bounding box center [548, 382] width 27 height 27
click at [705, 82] on div "Create Date Range Apr 01, 2025 - Jun 30, 2025 Payout Date Range Apr 01, 2025 - …" at bounding box center [749, 240] width 1075 height 318
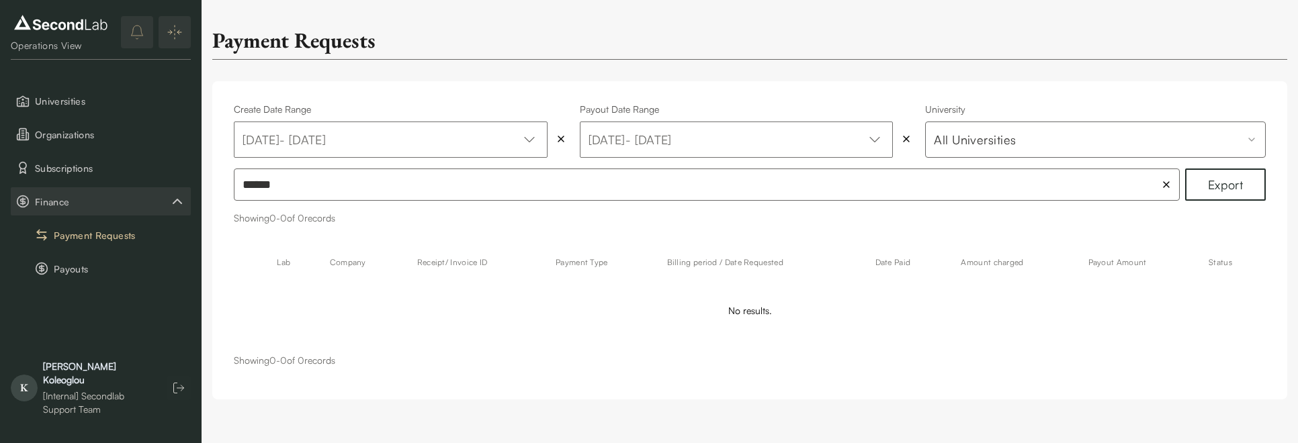
click at [358, 176] on input "******" at bounding box center [707, 185] width 946 height 32
click at [319, 181] on input "******" at bounding box center [707, 185] width 946 height 32
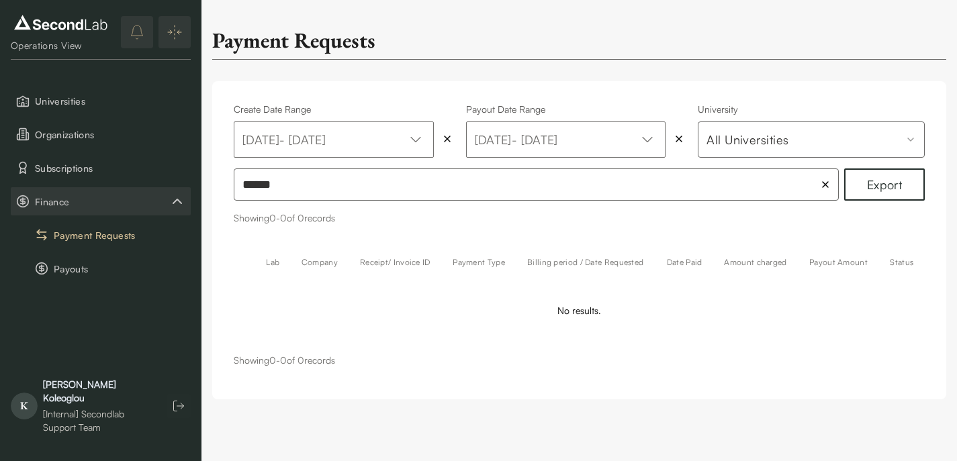
click at [270, 191] on input "******" at bounding box center [536, 185] width 605 height 32
click at [285, 201] on input "******" at bounding box center [536, 185] width 605 height 32
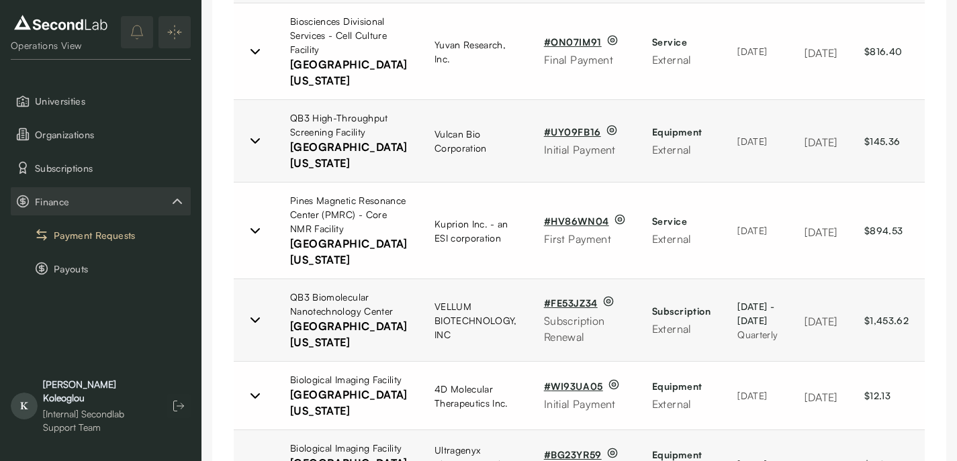
scroll to position [1472, 0]
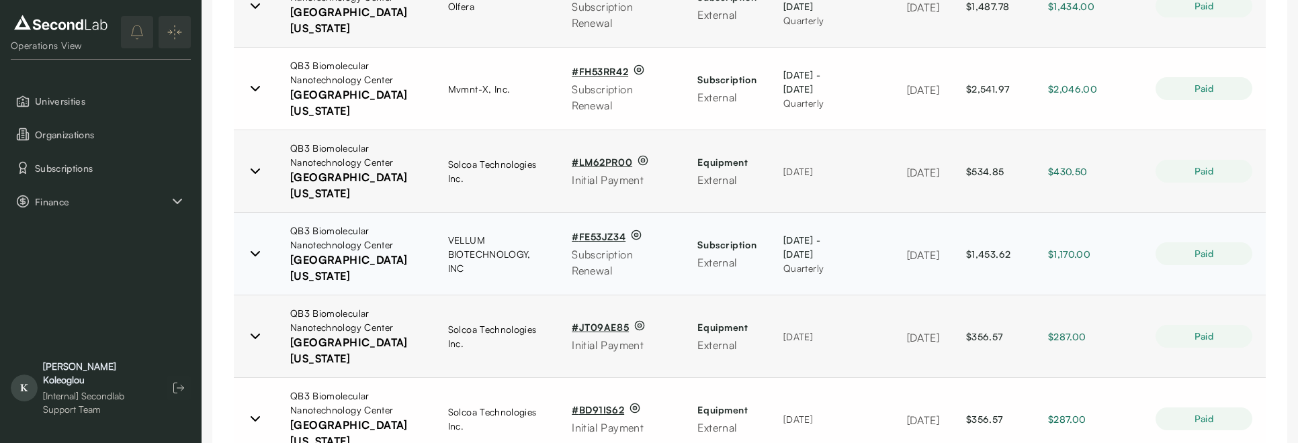
scroll to position [258, 0]
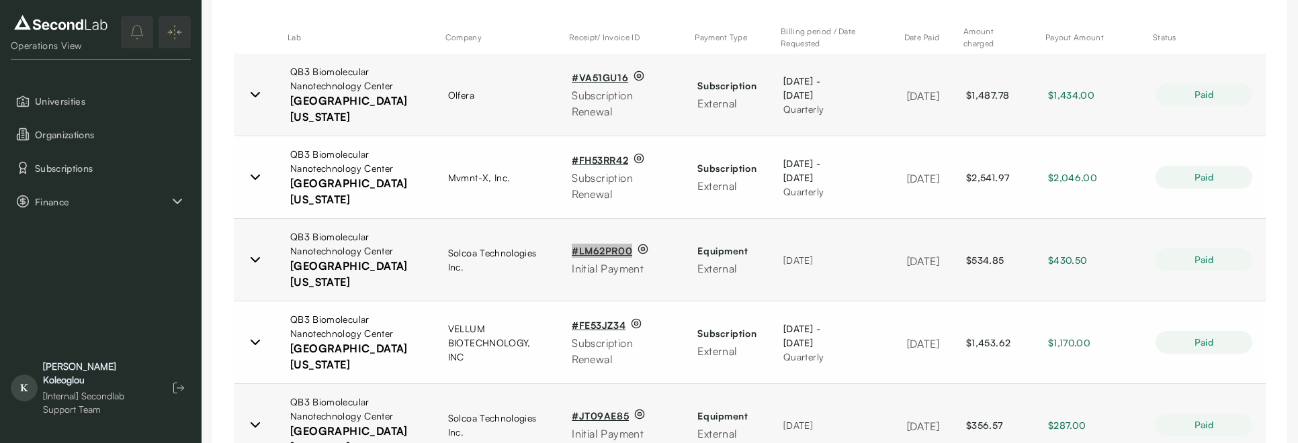
drag, startPoint x: 574, startPoint y: 248, endPoint x: 742, endPoint y: 7, distance: 293.8
click at [0, 0] on div "SKIP TO CONTENT Lab Director View Universities Organizations Subscriptions Fina…" at bounding box center [649, 431] width 1298 height 1378
click at [572, 251] on link "# LM62PR00" at bounding box center [602, 251] width 60 height 14
click at [257, 259] on icon at bounding box center [255, 260] width 8 height 4
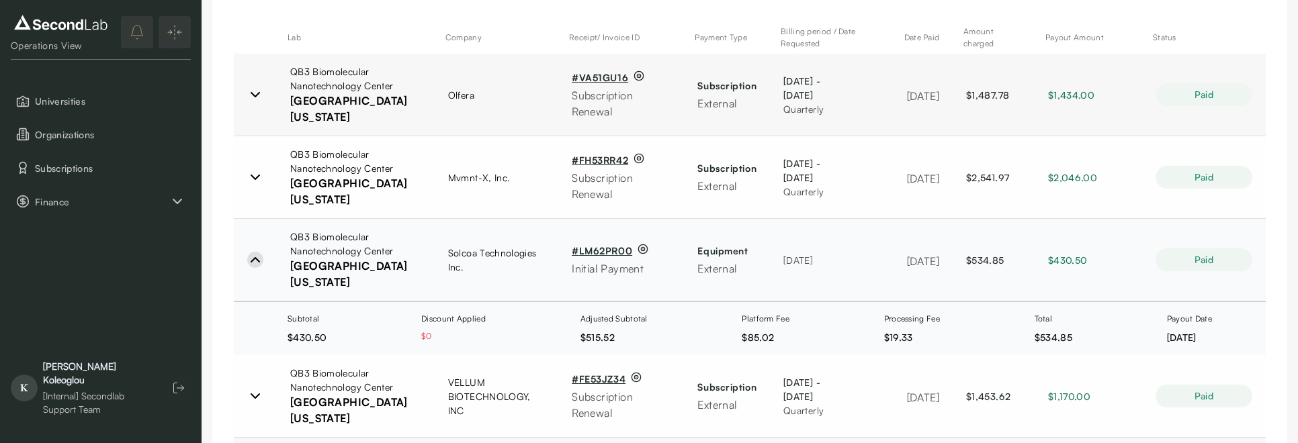
scroll to position [265, 0]
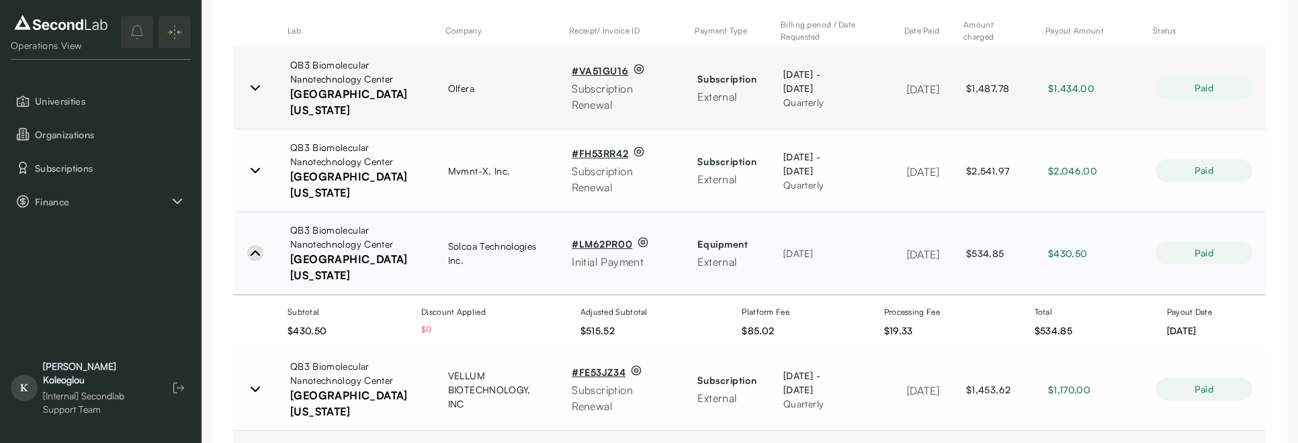
click at [586, 238] on link "# LM62PR00" at bounding box center [602, 244] width 60 height 14
click at [258, 383] on icon at bounding box center [255, 389] width 16 height 16
click at [257, 252] on icon at bounding box center [255, 253] width 8 height 4
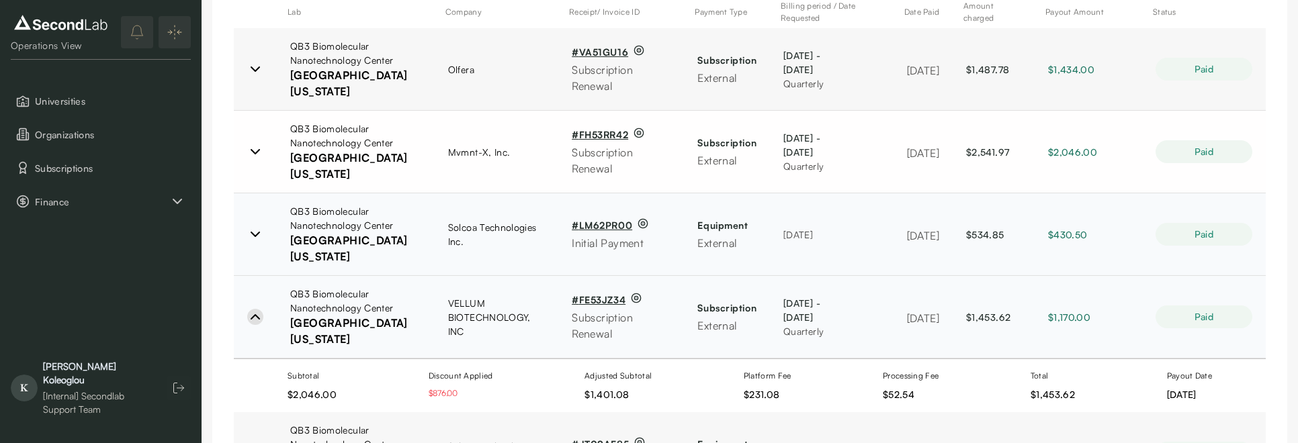
scroll to position [286, 0]
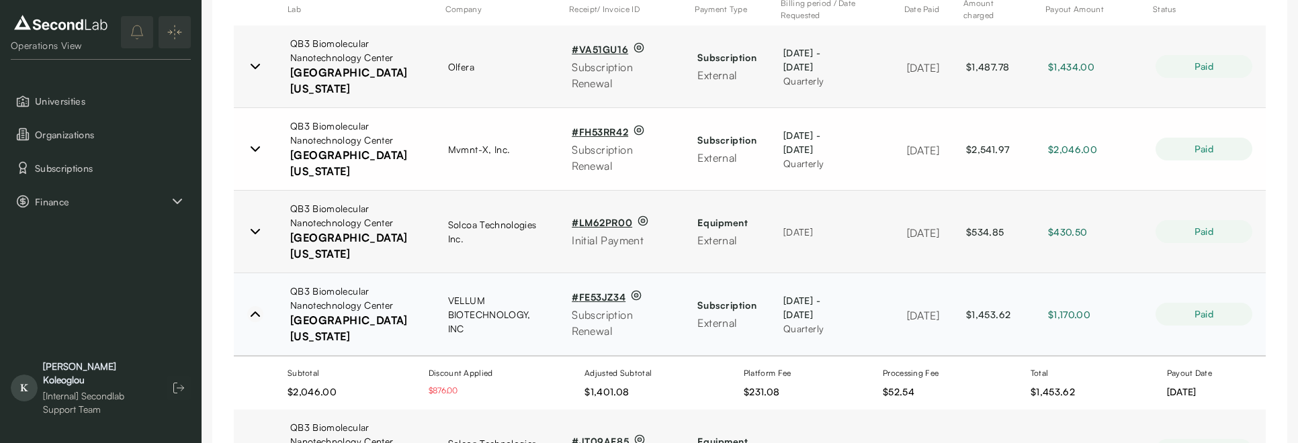
click at [252, 312] on icon at bounding box center [255, 314] width 16 height 16
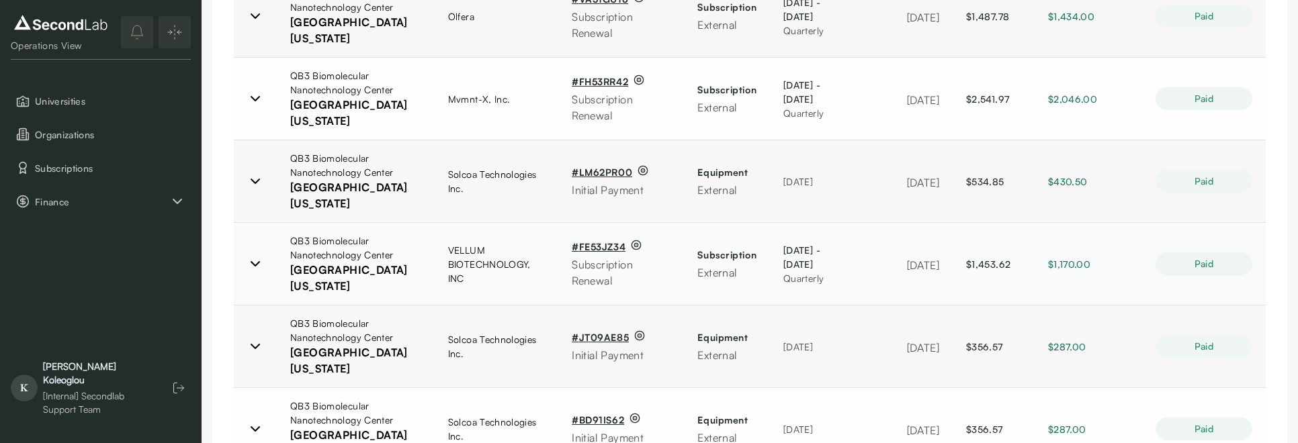
scroll to position [573, 0]
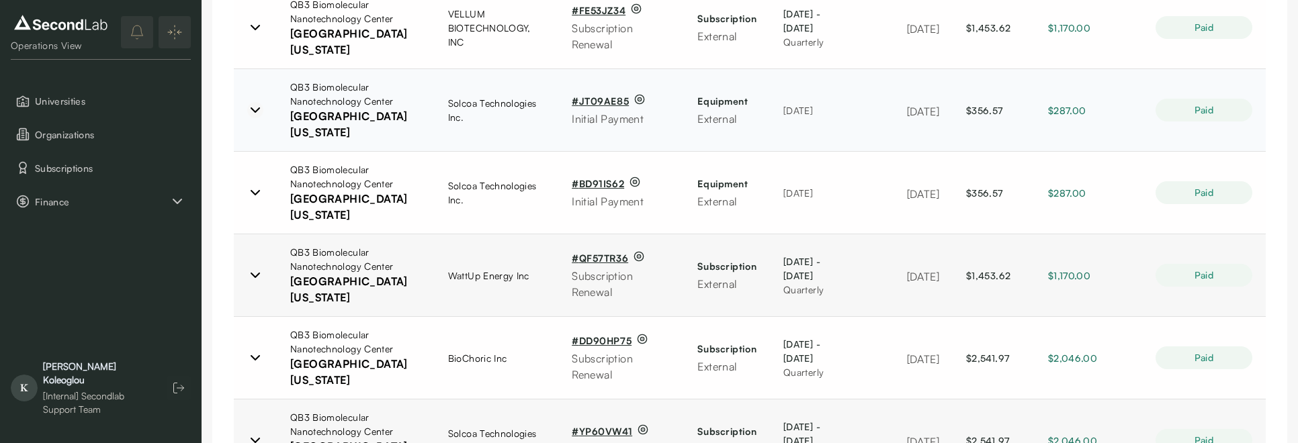
click at [259, 105] on icon at bounding box center [255, 110] width 16 height 16
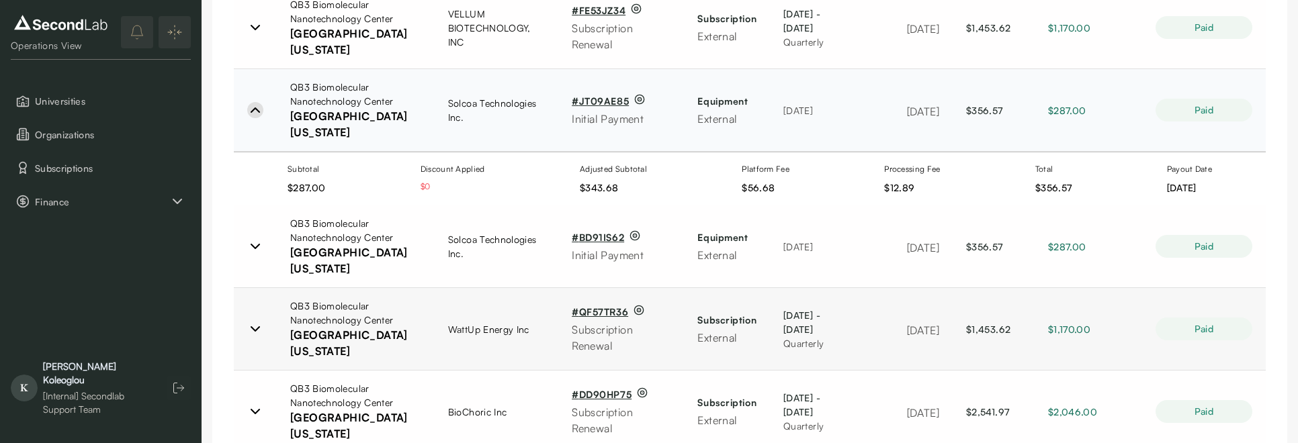
click at [259, 105] on icon at bounding box center [255, 110] width 16 height 16
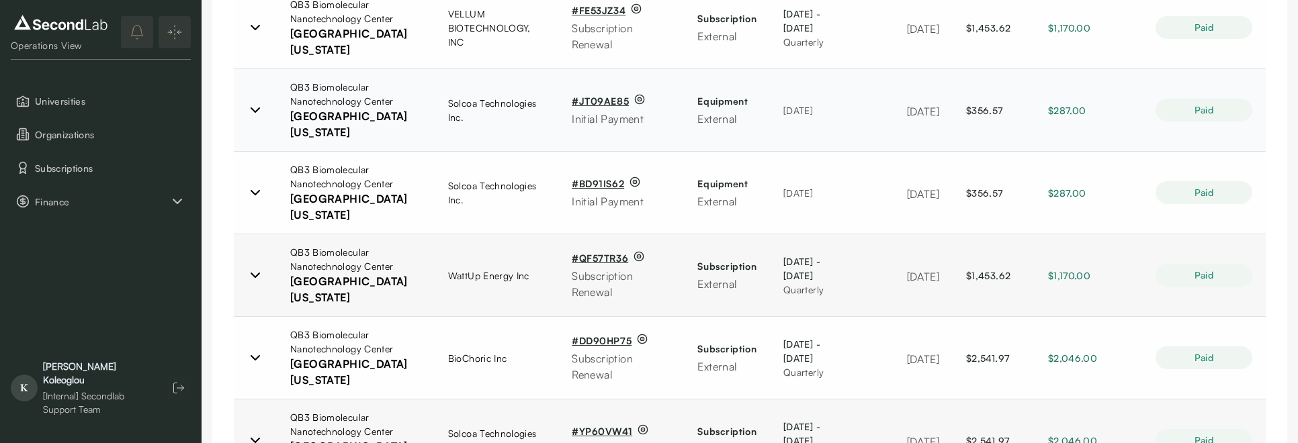
click at [578, 97] on link "# JT09AE85" at bounding box center [600, 101] width 57 height 14
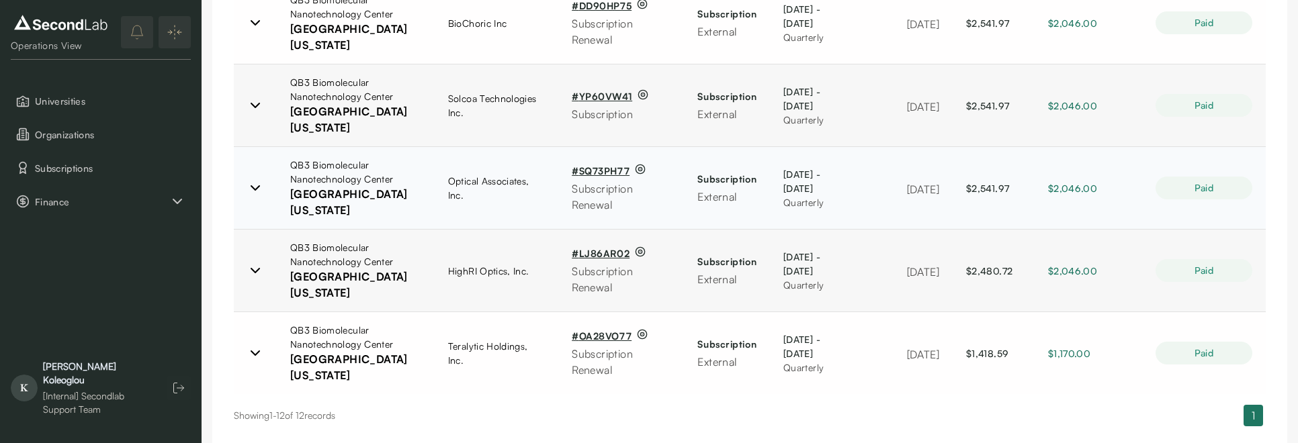
scroll to position [934, 0]
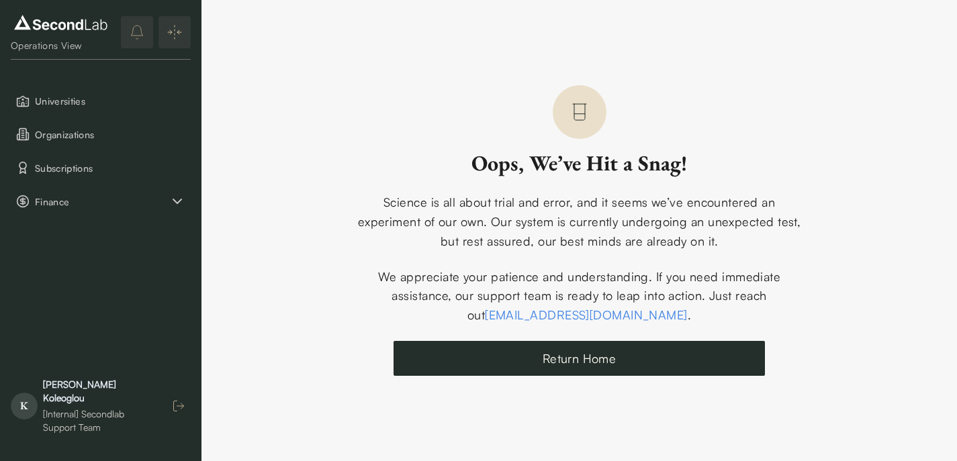
click at [185, 412] on icon "button" at bounding box center [178, 406] width 13 height 13
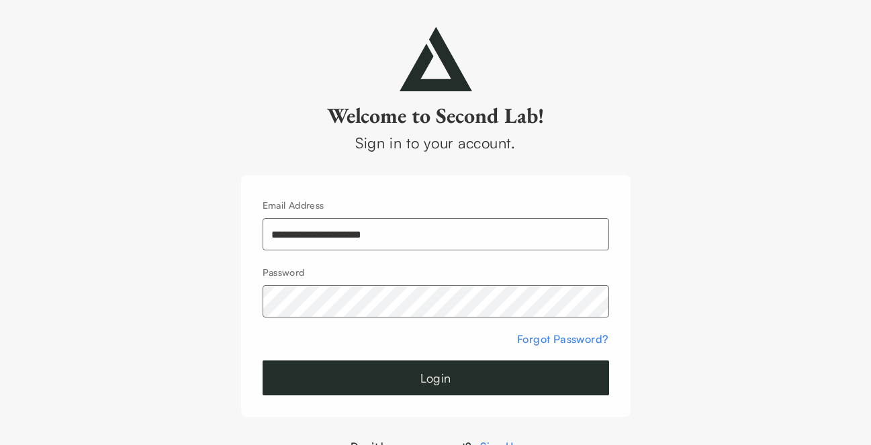
click at [319, 227] on input "**********" at bounding box center [436, 234] width 347 height 32
type input "**********"
click at [368, 385] on button "Login" at bounding box center [436, 378] width 347 height 35
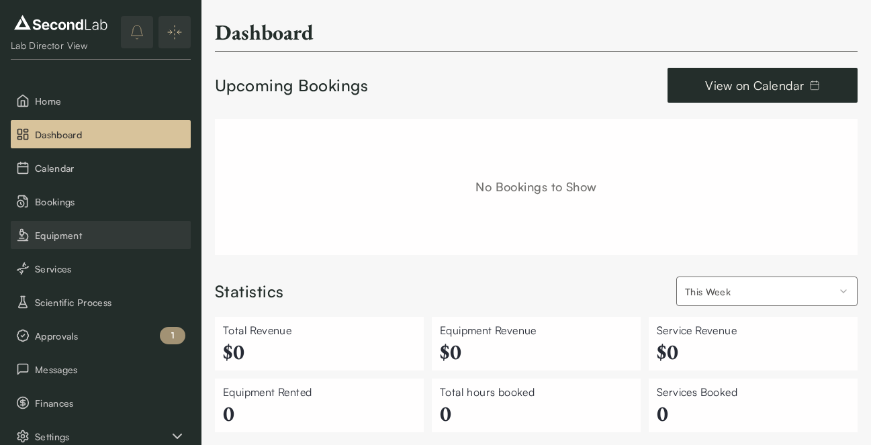
click at [69, 232] on span "Equipment" at bounding box center [110, 235] width 150 height 14
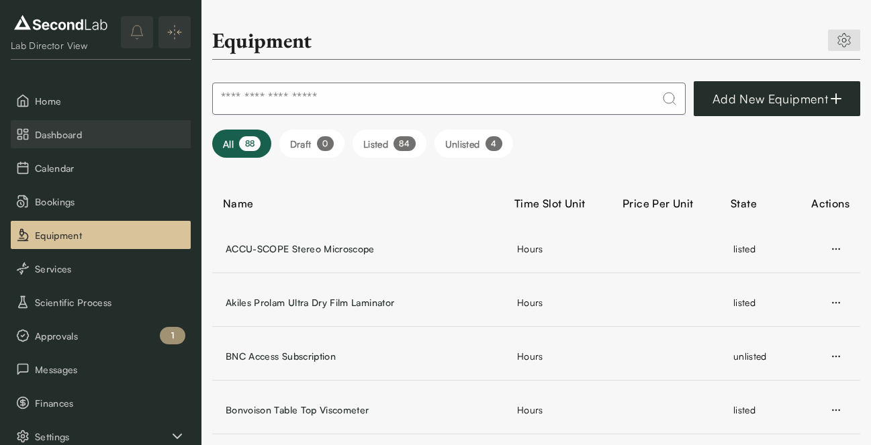
click at [77, 130] on span "Dashboard" at bounding box center [110, 135] width 150 height 14
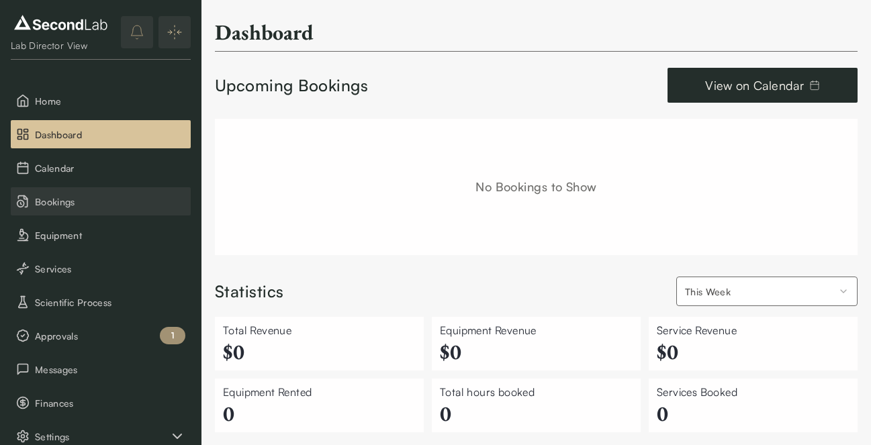
click at [52, 201] on span "Bookings" at bounding box center [110, 202] width 150 height 14
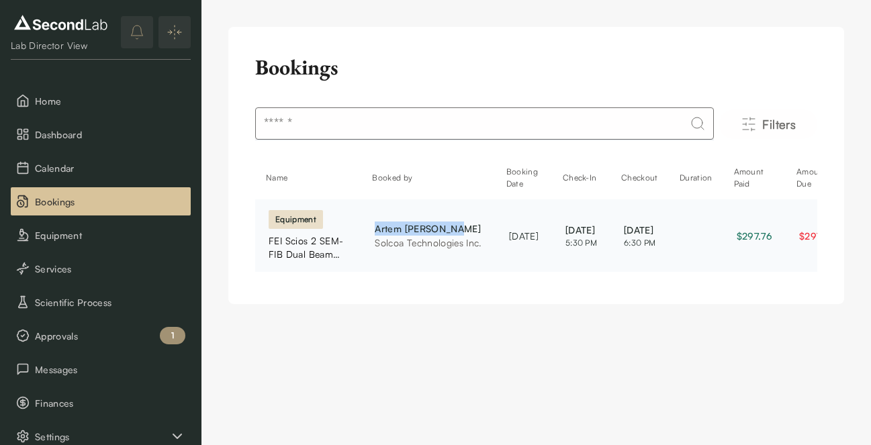
drag, startPoint x: 454, startPoint y: 232, endPoint x: 367, endPoint y: 227, distance: 87.4
click at [367, 227] on td "[PERSON_NAME] Solcoa Technologies Inc." at bounding box center [428, 235] width 134 height 73
click at [82, 347] on button "Approvals 1" at bounding box center [101, 336] width 180 height 28
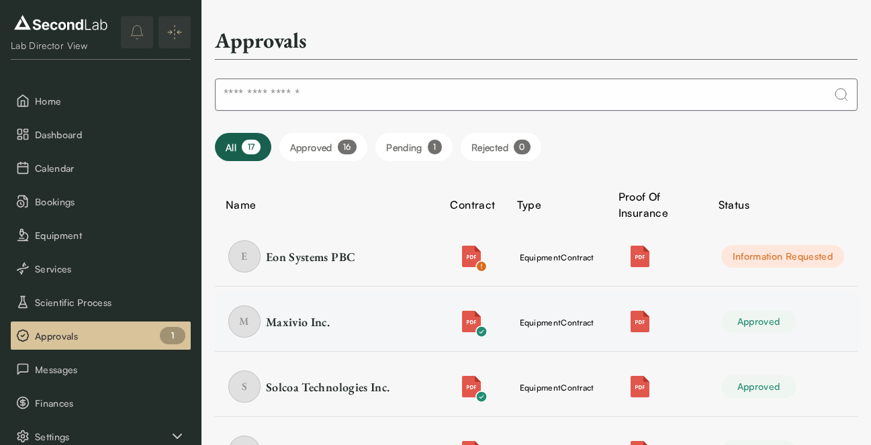
scroll to position [116, 0]
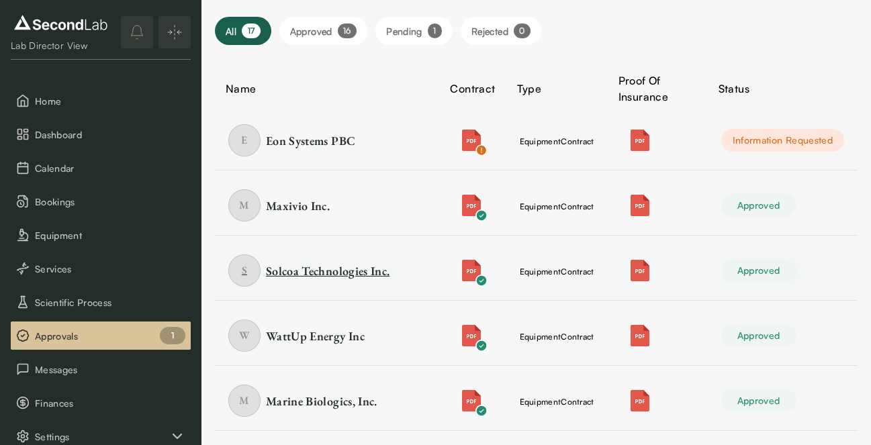
click at [350, 277] on div "Solcoa Technologies Inc." at bounding box center [328, 271] width 124 height 17
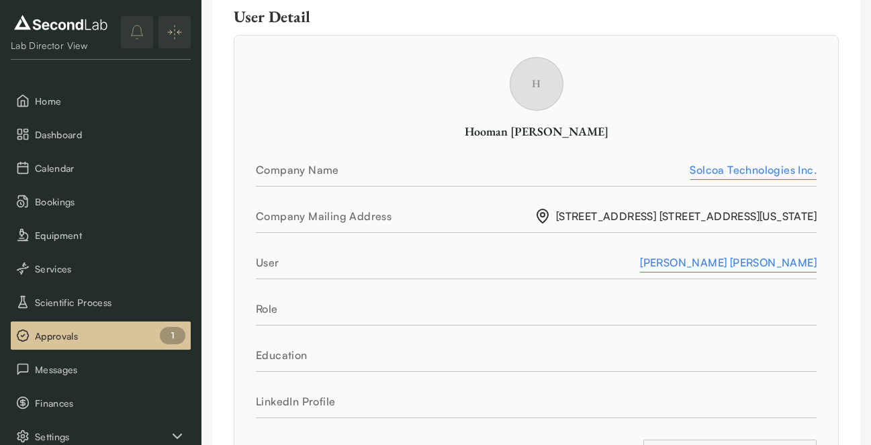
scroll to position [351, 0]
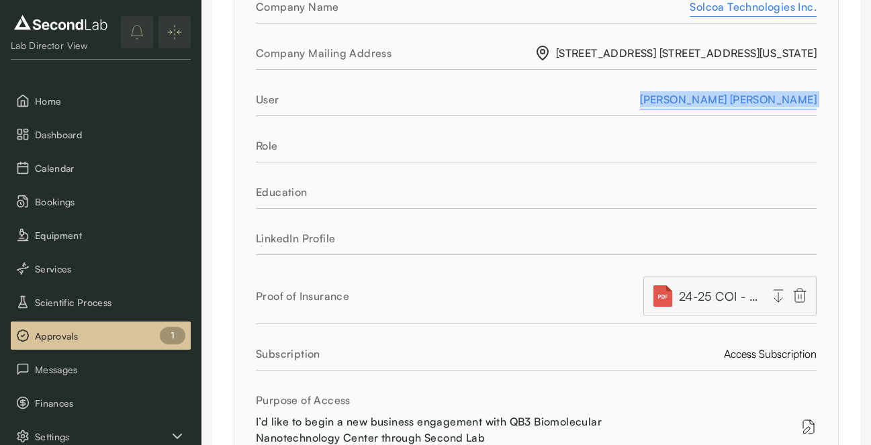
drag, startPoint x: 647, startPoint y: 95, endPoint x: 818, endPoint y: 128, distance: 174.5
click at [818, 128] on div "H Hooman [PERSON_NAME] Company Name Solcoa Technologies Inc. Company Mailing Ad…" at bounding box center [536, 171] width 605 height 598
click at [55, 199] on span "Bookings" at bounding box center [110, 202] width 150 height 14
